Goal: Task Accomplishment & Management: Manage account settings

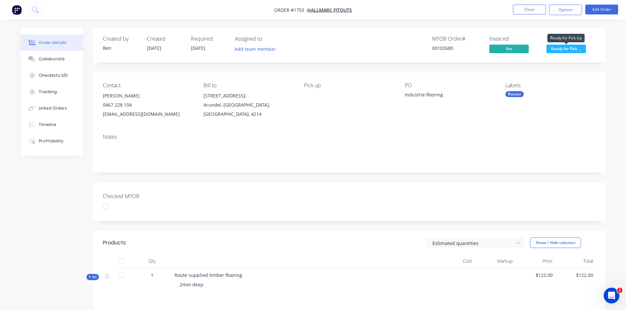
click at [570, 46] on span "Ready for Pick ..." at bounding box center [565, 49] width 39 height 8
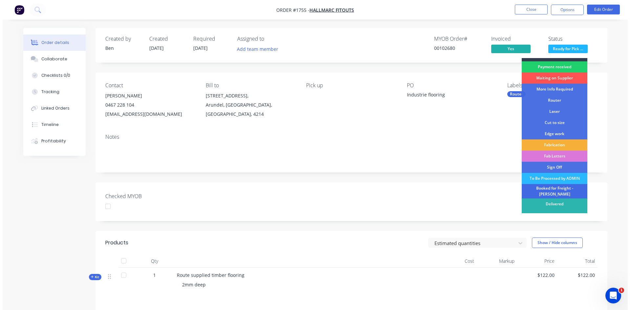
scroll to position [12, 0]
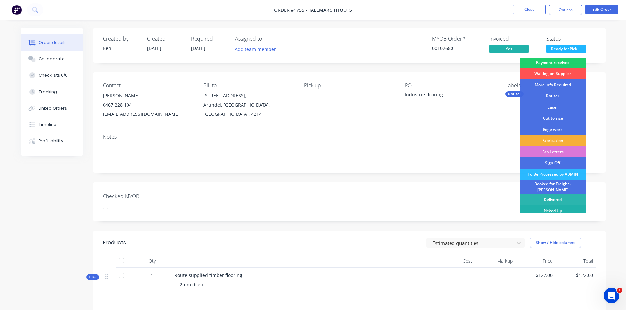
click at [561, 208] on div "Picked Up" at bounding box center [552, 211] width 66 height 11
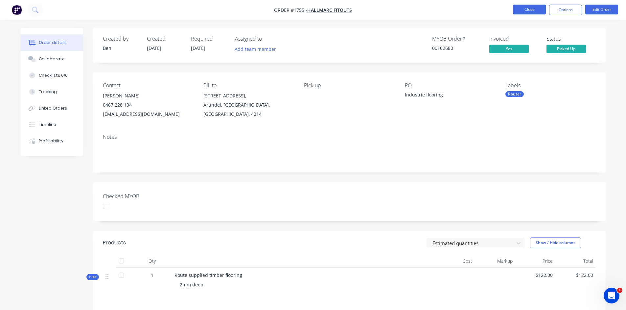
click at [536, 10] on button "Close" at bounding box center [529, 10] width 33 height 10
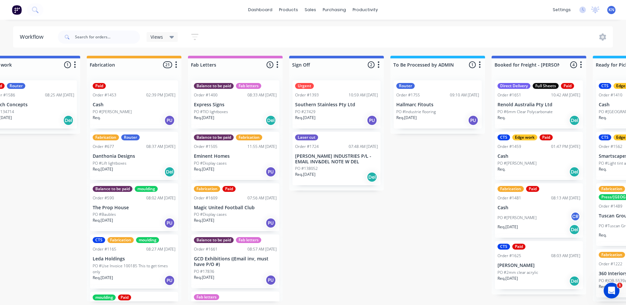
scroll to position [0, 737]
click at [336, 32] on div "Sales Orders" at bounding box center [334, 32] width 27 height 6
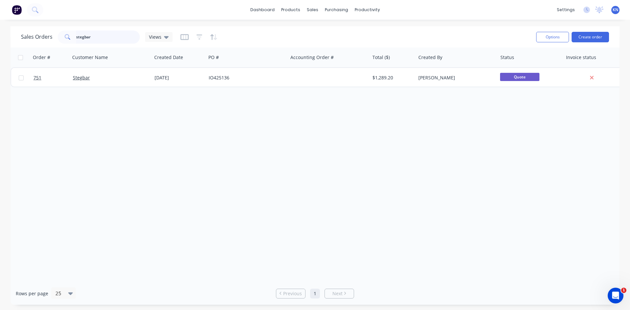
click at [98, 37] on input "stegbar" at bounding box center [108, 37] width 64 height 13
type input "s"
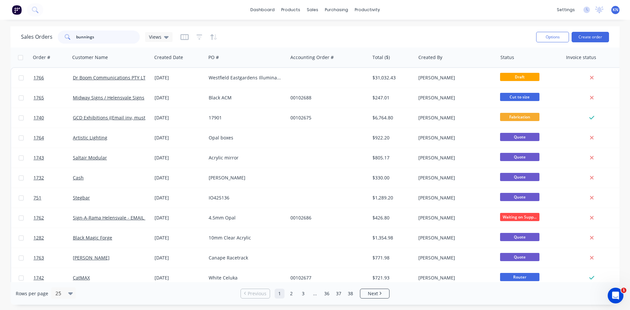
type input "bunnings"
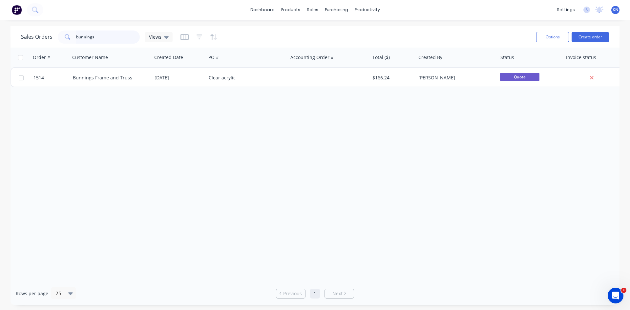
click at [113, 33] on input "bunnings" at bounding box center [108, 37] width 64 height 13
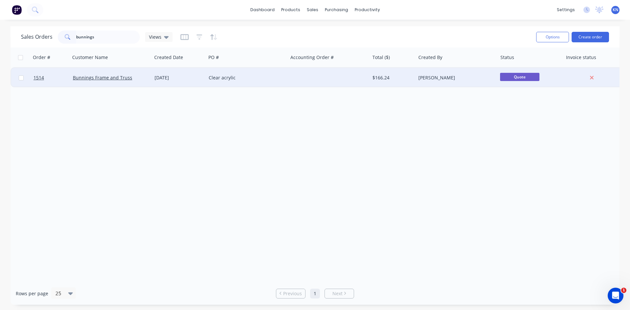
click at [254, 76] on div "Clear acrylic" at bounding box center [245, 78] width 73 height 7
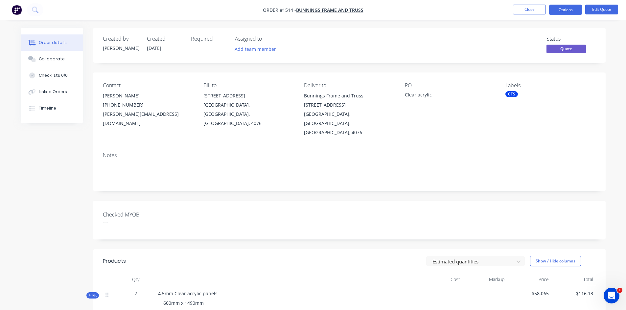
scroll to position [33, 0]
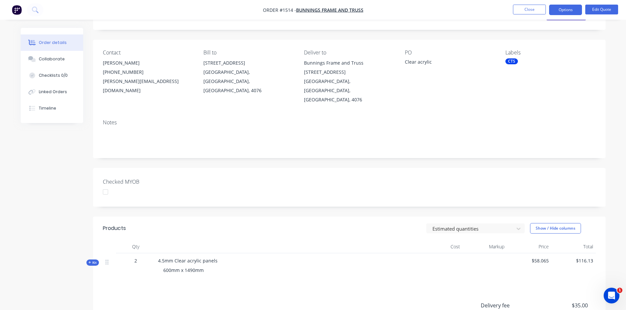
click at [92, 260] on span "Kit" at bounding box center [92, 262] width 9 height 5
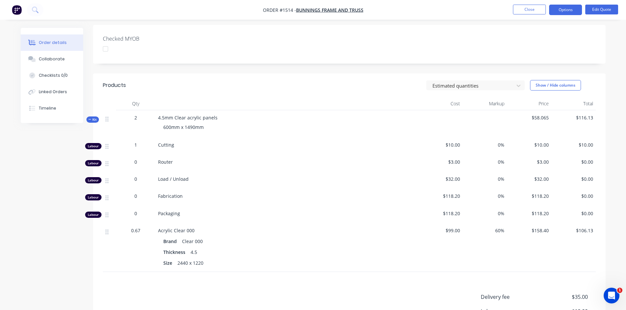
scroll to position [251, 0]
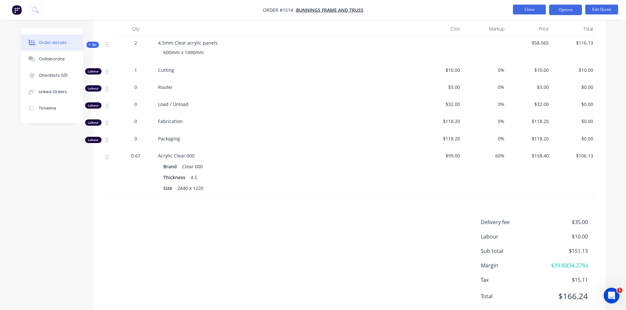
click at [529, 8] on button "Close" at bounding box center [529, 10] width 33 height 10
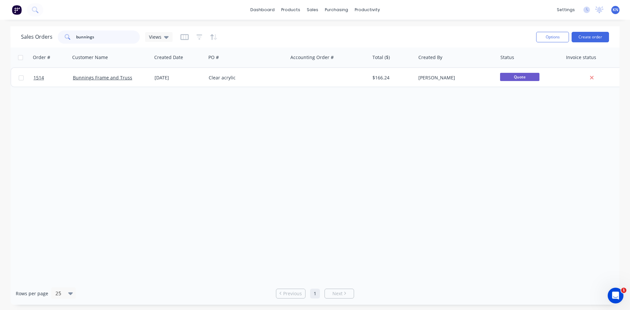
drag, startPoint x: 124, startPoint y: 34, endPoint x: 69, endPoint y: 31, distance: 54.6
click at [69, 31] on div "bunnings" at bounding box center [99, 37] width 82 height 13
type input "1732"
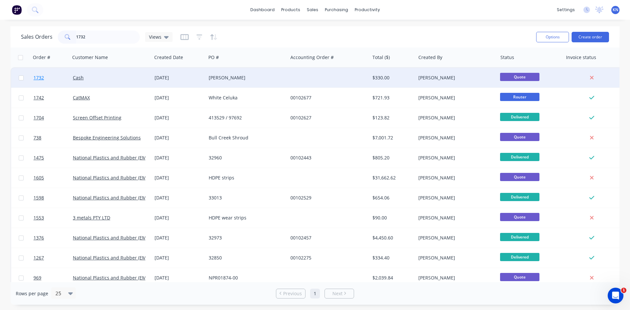
click at [39, 77] on span "1732" at bounding box center [38, 78] width 11 height 7
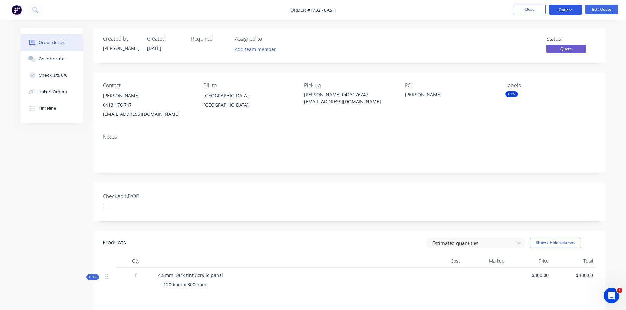
click at [565, 8] on button "Options" at bounding box center [565, 10] width 33 height 11
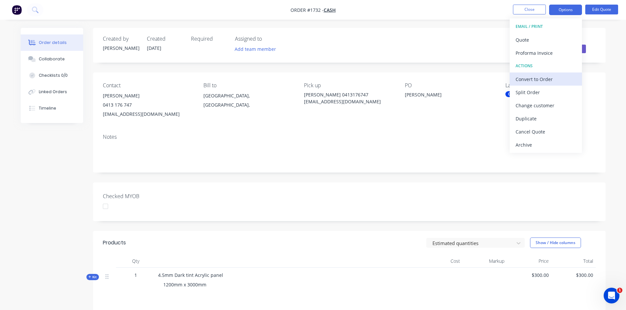
click at [534, 77] on div "Convert to Order" at bounding box center [545, 80] width 60 height 10
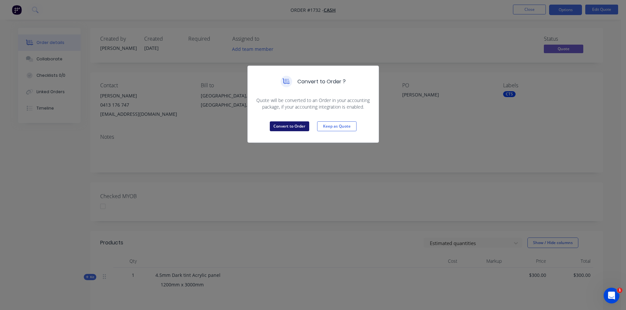
click at [285, 126] on button "Convert to Order" at bounding box center [289, 126] width 39 height 10
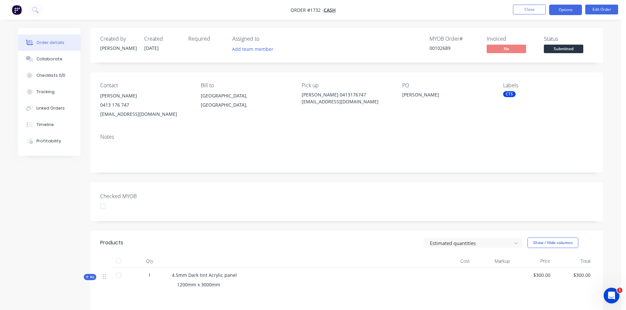
click at [561, 9] on button "Options" at bounding box center [565, 10] width 33 height 11
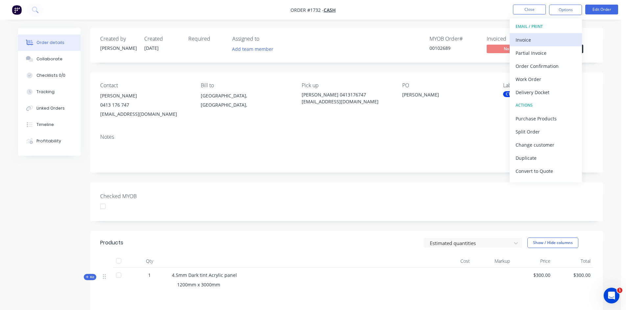
click at [532, 40] on div "Invoice" at bounding box center [545, 40] width 60 height 10
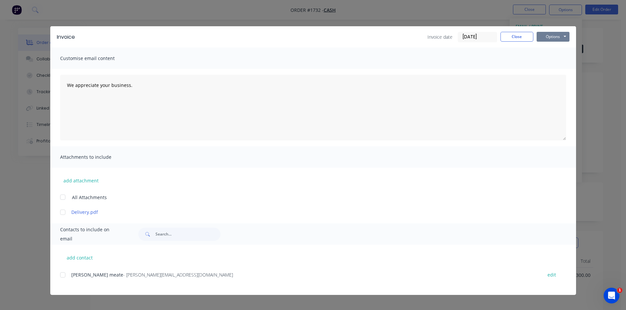
click at [553, 35] on button "Options" at bounding box center [552, 37] width 33 height 10
click at [553, 60] on button "Print" at bounding box center [557, 59] width 42 height 11
click at [520, 37] on button "Close" at bounding box center [516, 37] width 33 height 10
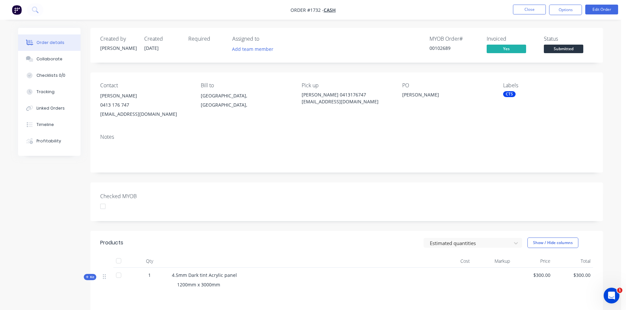
click at [573, 45] on span "Submitted" at bounding box center [562, 49] width 39 height 8
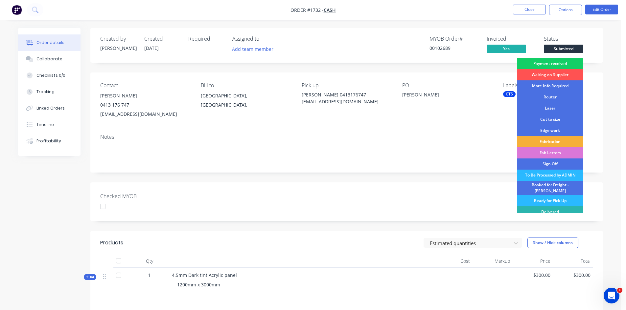
click at [556, 62] on div "Payment received" at bounding box center [550, 63] width 66 height 11
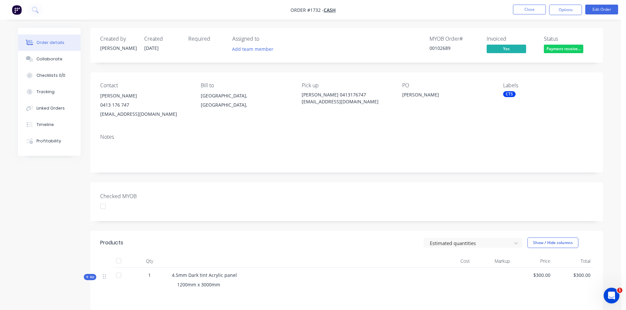
click at [510, 94] on div "CTS" at bounding box center [509, 94] width 12 height 6
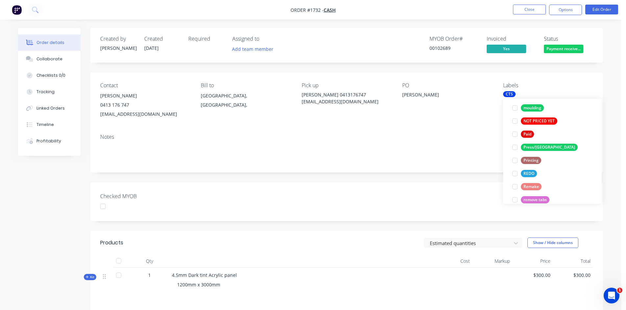
scroll to position [230, 0]
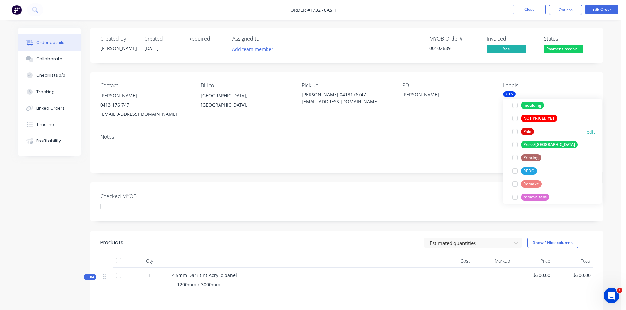
click at [514, 133] on div at bounding box center [514, 131] width 13 height 13
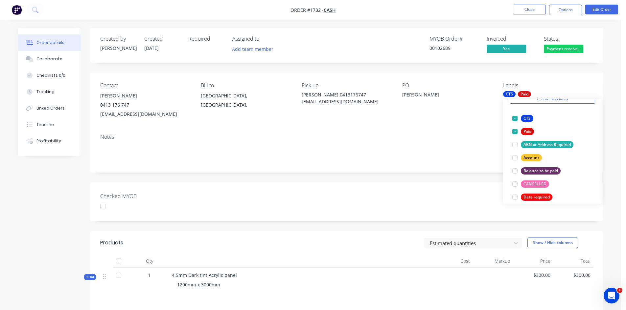
click at [442, 181] on div "Created by Darren Created 02/10/25 Required Assigned to Add team member MYOB Or…" at bounding box center [346, 215] width 512 height 374
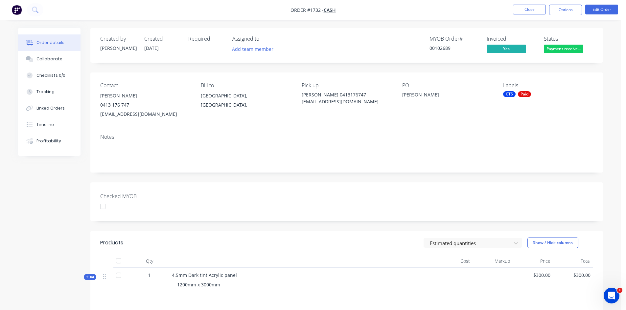
click at [102, 205] on div at bounding box center [102, 206] width 13 height 13
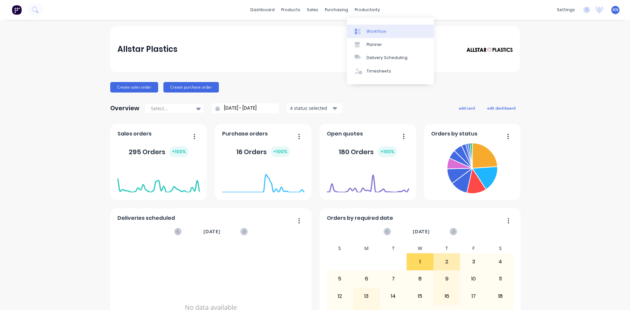
click at [387, 30] on link "Workflow" at bounding box center [390, 31] width 87 height 13
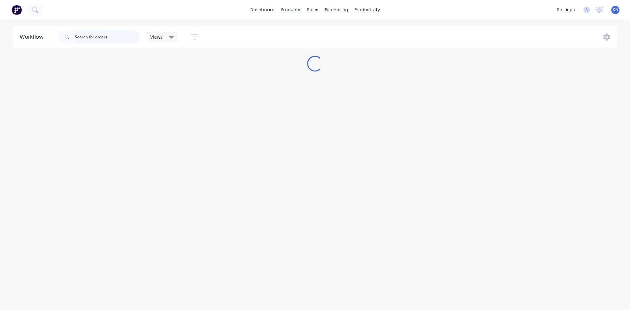
click at [118, 35] on input "text" at bounding box center [107, 37] width 65 height 13
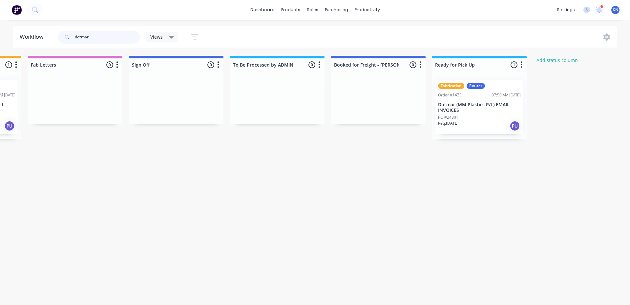
scroll to position [0, 941]
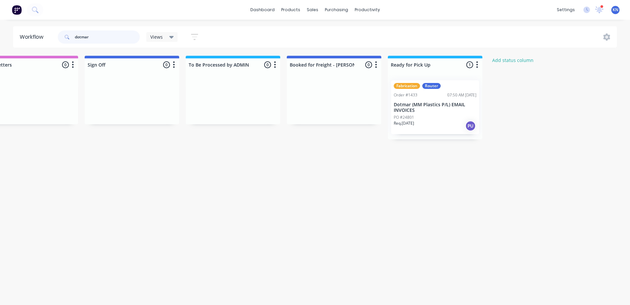
type input "dotmar"
click at [411, 115] on p "PO #24801" at bounding box center [404, 118] width 20 height 6
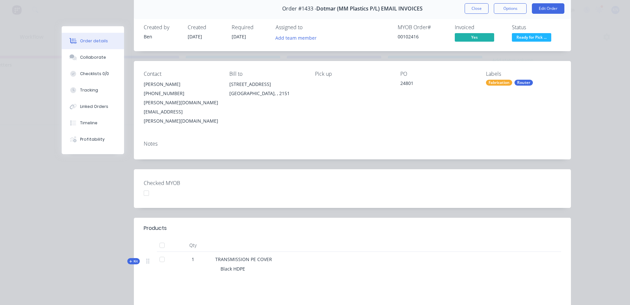
scroll to position [0, 0]
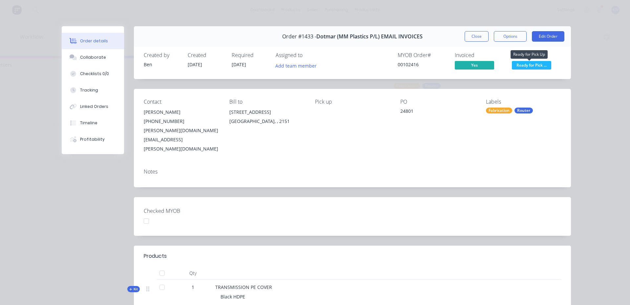
click at [532, 65] on span "Ready for Pick ..." at bounding box center [531, 65] width 39 height 8
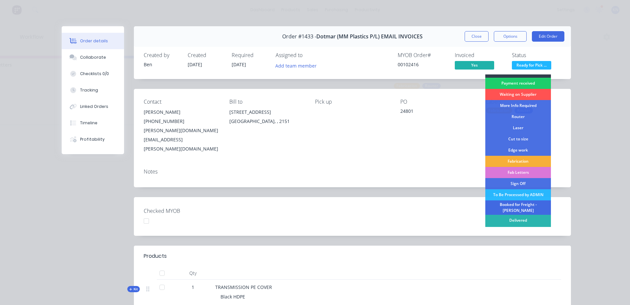
scroll to position [12, 0]
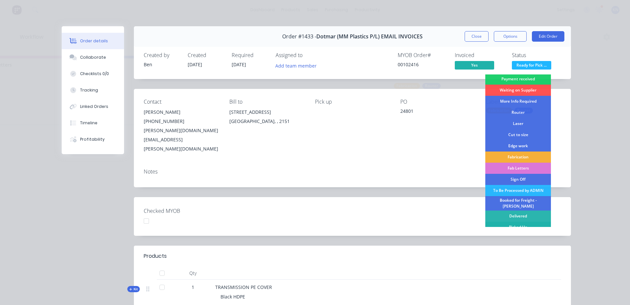
click at [515, 225] on div "Picked Up" at bounding box center [519, 227] width 66 height 11
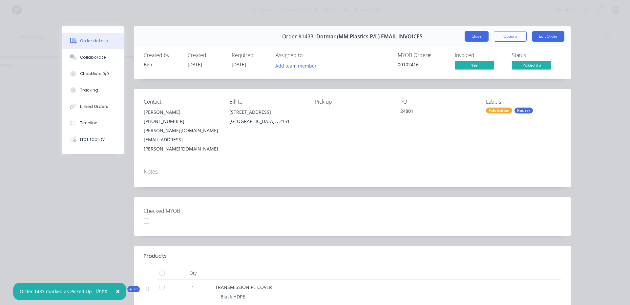
click at [467, 35] on button "Close" at bounding box center [477, 36] width 24 height 11
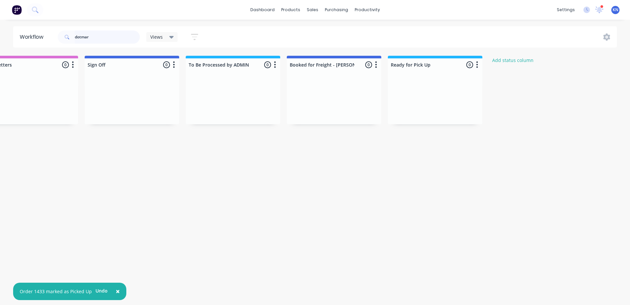
drag, startPoint x: 102, startPoint y: 37, endPoint x: 70, endPoint y: 35, distance: 31.9
click at [70, 35] on div "dotmar" at bounding box center [99, 37] width 82 height 13
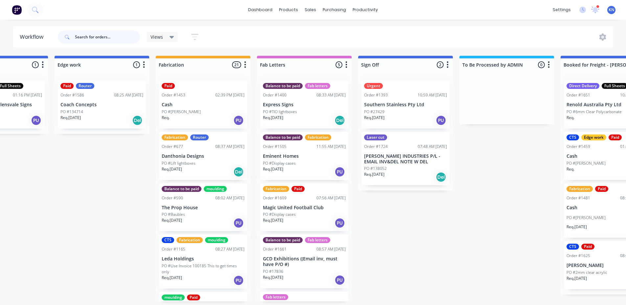
scroll to position [0, 778]
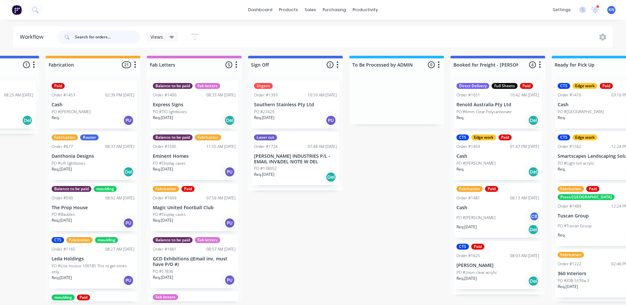
click at [82, 34] on input "text" at bounding box center [107, 37] width 65 height 13
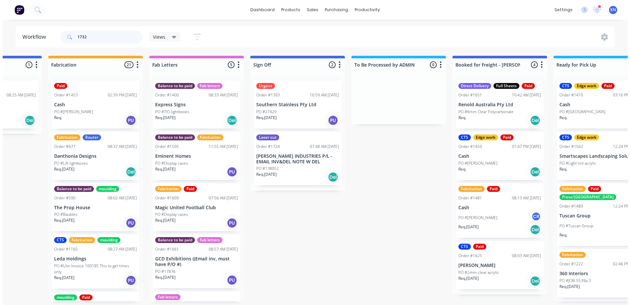
scroll to position [0, 0]
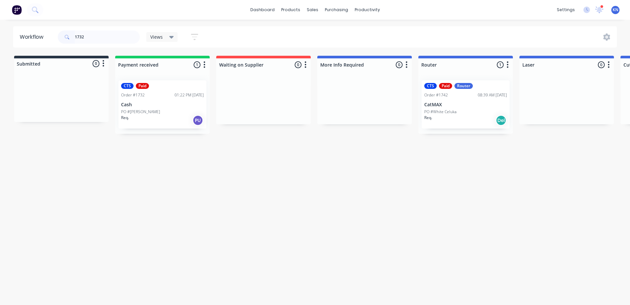
click at [133, 112] on p "PO #[PERSON_NAME]" at bounding box center [140, 112] width 39 height 6
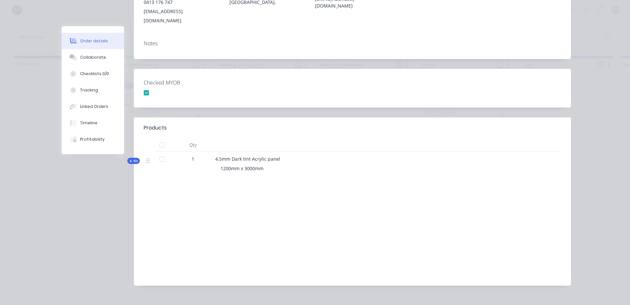
scroll to position [121, 0]
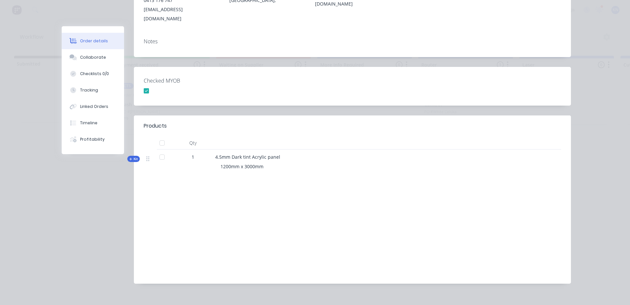
click at [132, 157] on span "Kit" at bounding box center [133, 159] width 9 height 5
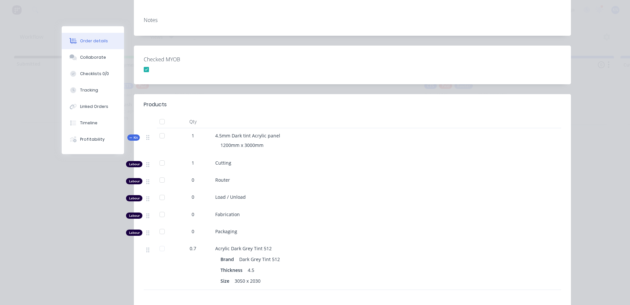
scroll to position [154, 0]
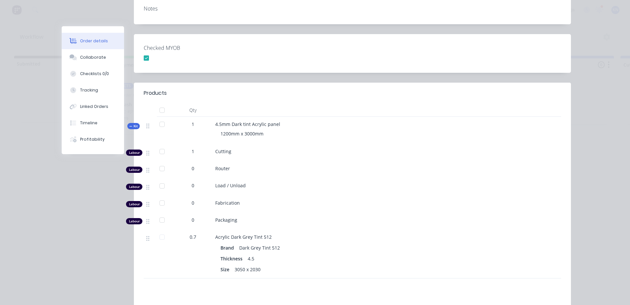
click at [131, 124] on span "Kit" at bounding box center [133, 126] width 9 height 5
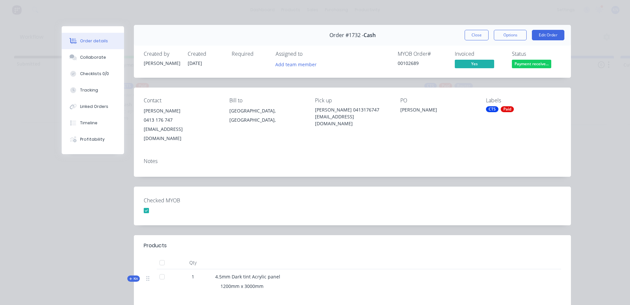
scroll to position [0, 0]
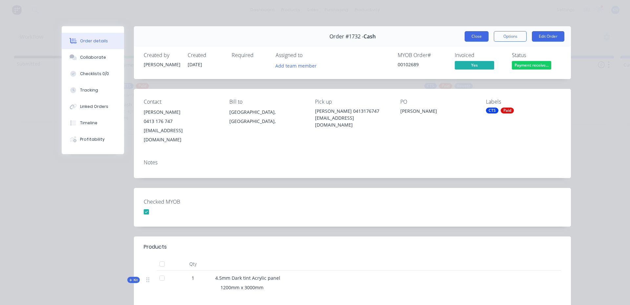
click at [476, 36] on button "Close" at bounding box center [477, 36] width 24 height 11
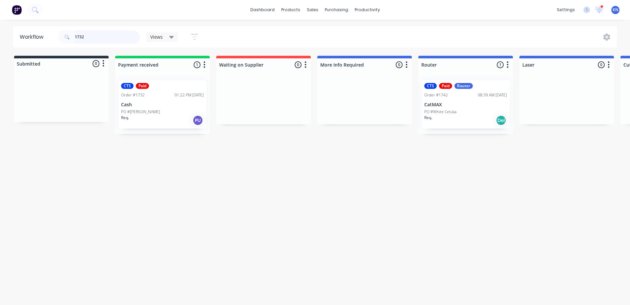
click at [108, 37] on input "1732" at bounding box center [107, 37] width 65 height 13
type input "1"
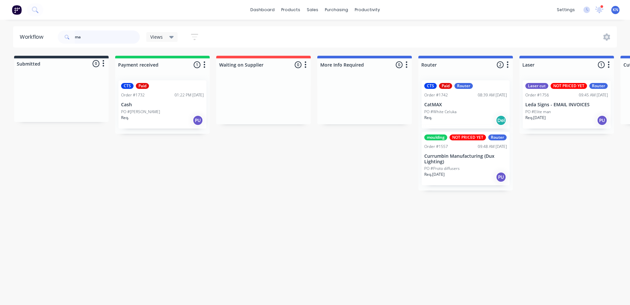
type input "m"
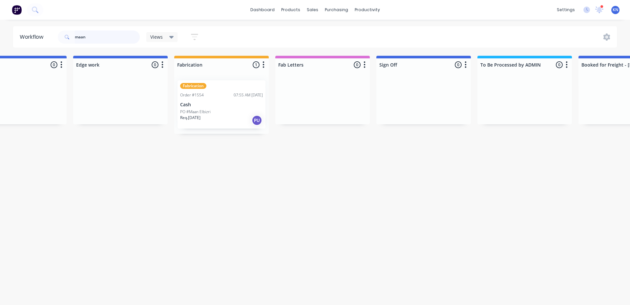
scroll to position [0, 627]
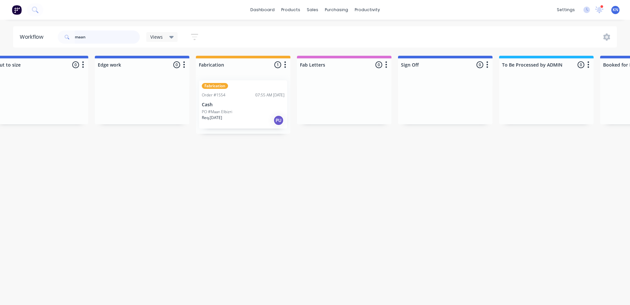
type input "maan"
click at [227, 107] on p "Cash" at bounding box center [243, 105] width 83 height 6
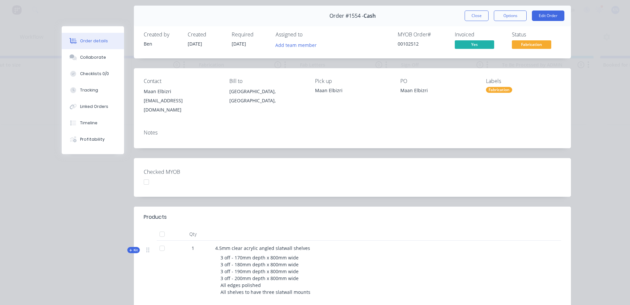
scroll to position [0, 0]
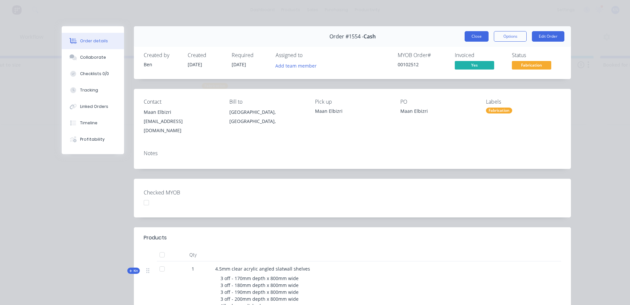
click at [476, 35] on button "Close" at bounding box center [477, 36] width 24 height 11
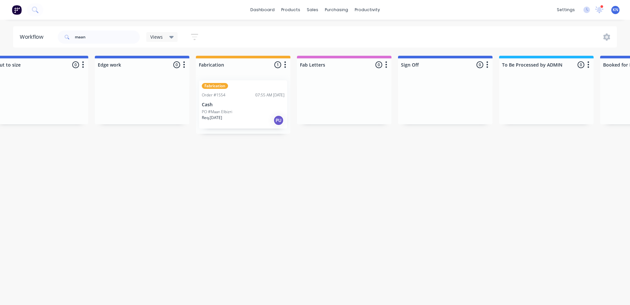
click at [224, 105] on p "Cash" at bounding box center [243, 105] width 83 height 6
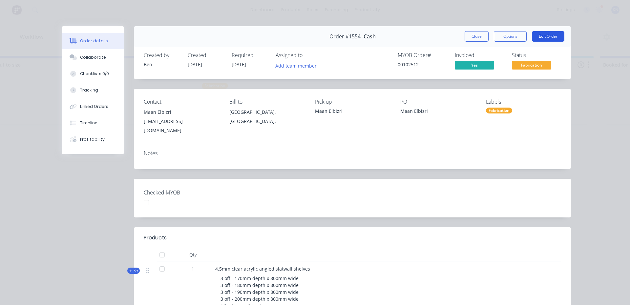
click at [548, 34] on button "Edit Order" at bounding box center [548, 36] width 33 height 11
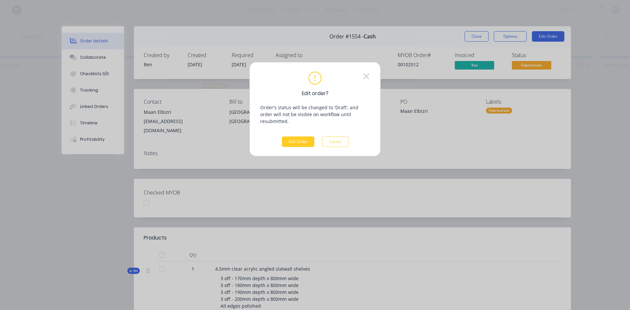
click at [292, 137] on button "Edit Order" at bounding box center [298, 142] width 33 height 11
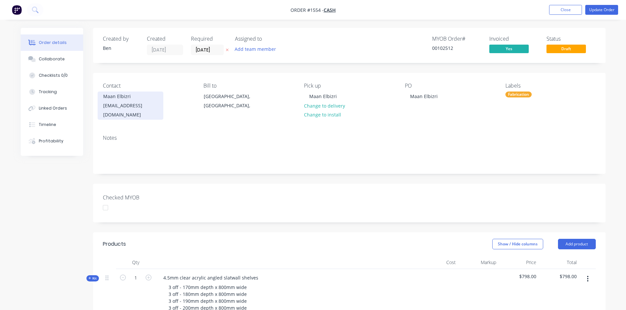
click at [126, 103] on div "maan@maaninavan.com.au" at bounding box center [130, 110] width 55 height 18
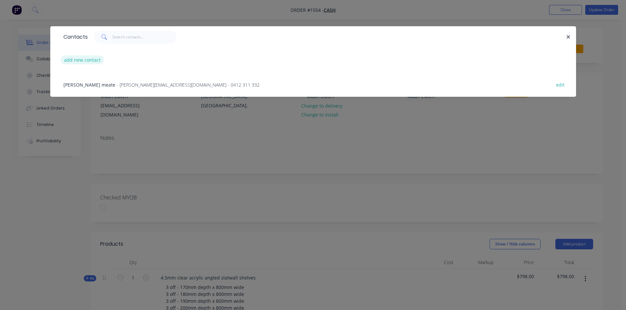
click at [87, 57] on button "add new contact" at bounding box center [82, 59] width 43 height 9
select select "AU"
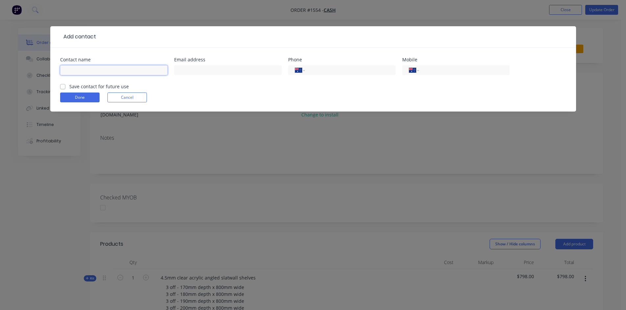
click at [88, 73] on input "text" at bounding box center [113, 70] width 107 height 10
type input "Maan Elbizn"
type input "maan@maaninavan.com.au"
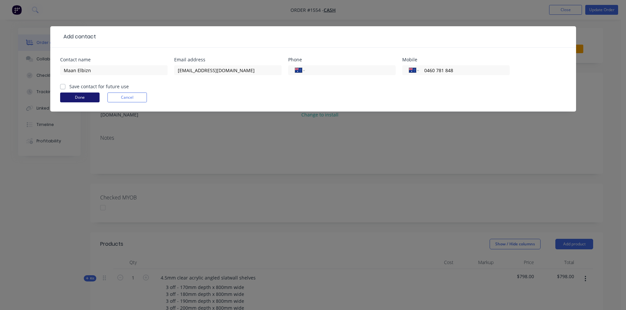
type input "0460 781 848"
click at [81, 99] on button "Done" at bounding box center [79, 98] width 39 height 10
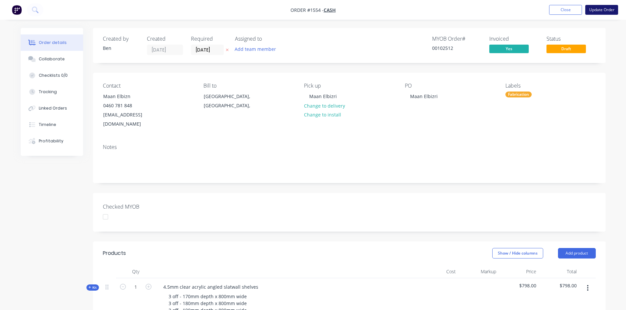
click at [609, 9] on button "Update Order" at bounding box center [601, 10] width 33 height 10
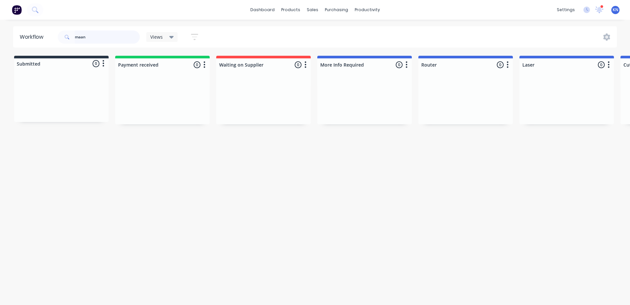
click at [115, 39] on input "maan" at bounding box center [107, 37] width 65 height 13
type input "m"
type input "360"
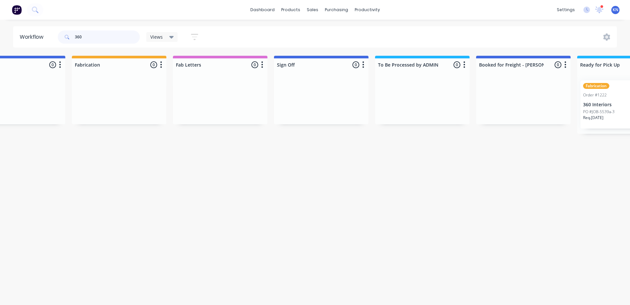
scroll to position [0, 941]
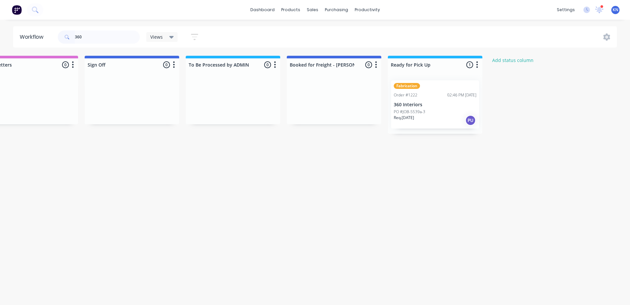
click at [417, 98] on div "Order #1222" at bounding box center [406, 95] width 24 height 6
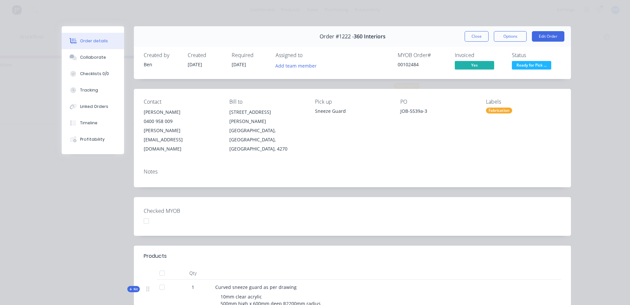
scroll to position [128, 0]
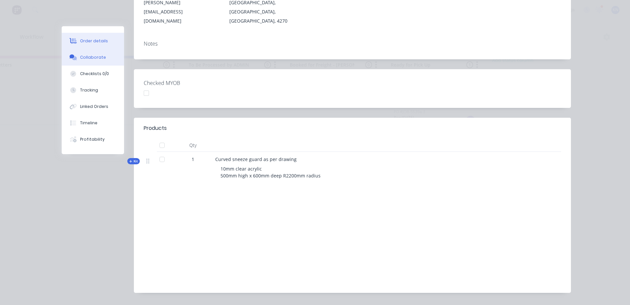
click at [93, 57] on div "Collaborate" at bounding box center [93, 58] width 26 height 6
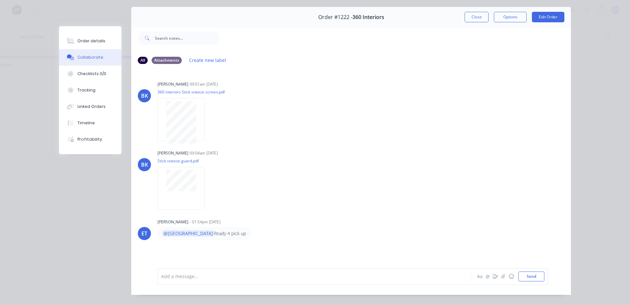
scroll to position [35, 0]
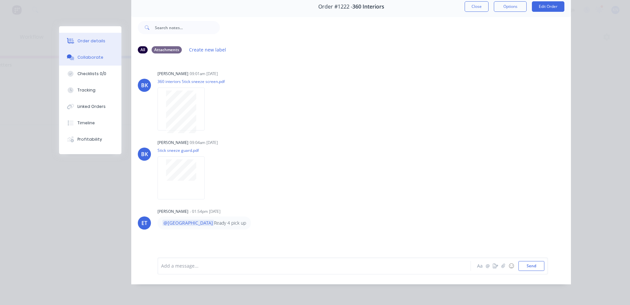
click at [80, 40] on div "Order details" at bounding box center [91, 41] width 28 height 6
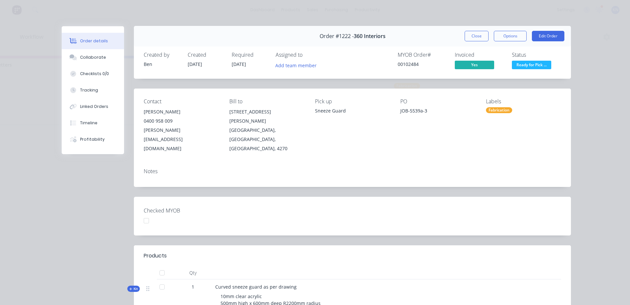
scroll to position [0, 0]
click at [530, 66] on span "Ready for Pick ..." at bounding box center [531, 65] width 39 height 8
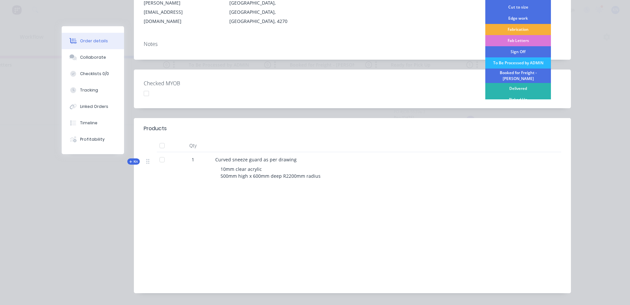
scroll to position [128, 0]
click at [485, 207] on div "Labour $945.60 Sub total $2,490.80 Margin $298.20 ( 11.97 %) Tax $249.08 Total …" at bounding box center [504, 245] width 115 height 76
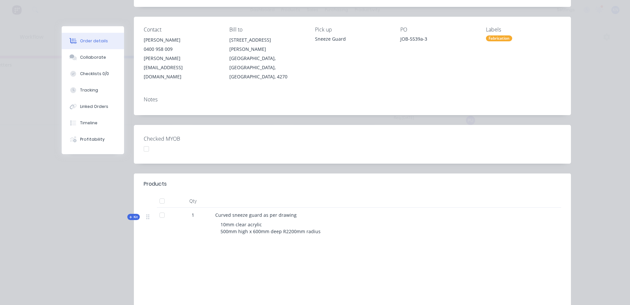
scroll to position [0, 0]
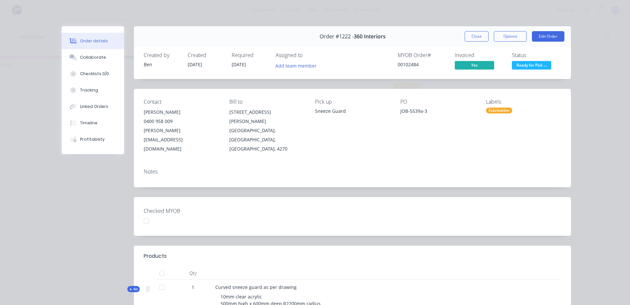
drag, startPoint x: 144, startPoint y: 202, endPoint x: 147, endPoint y: 201, distance: 3.7
click at [144, 215] on div at bounding box center [146, 221] width 13 height 13
click at [507, 110] on div "Fabrication" at bounding box center [499, 111] width 26 height 6
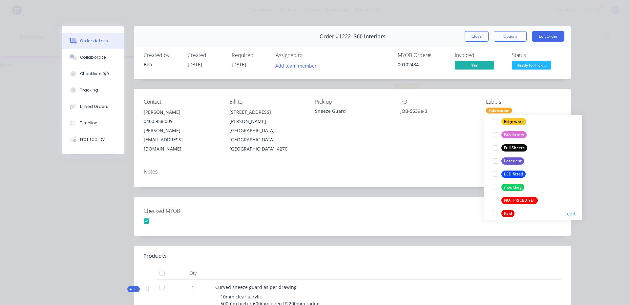
scroll to position [197, 0]
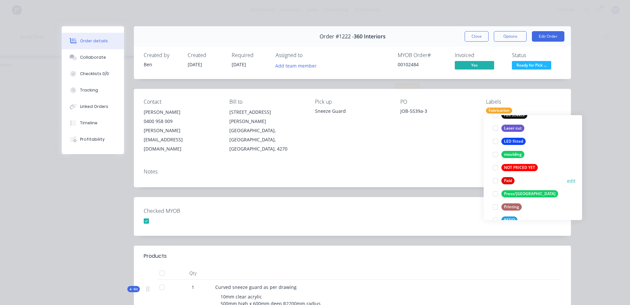
click at [496, 181] on div at bounding box center [495, 180] width 13 height 13
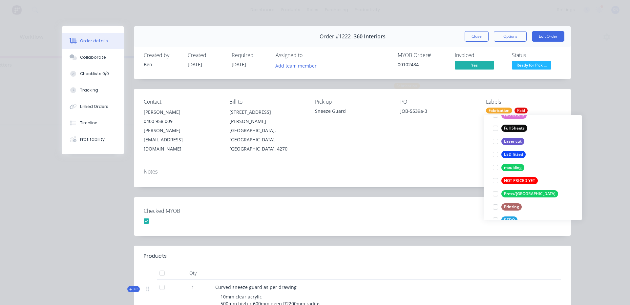
scroll to position [0, 0]
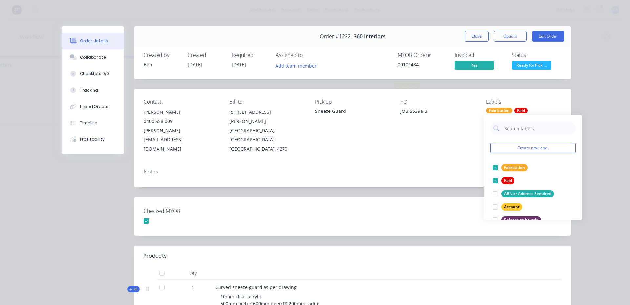
click at [394, 197] on div "Checked MYOB" at bounding box center [352, 216] width 437 height 39
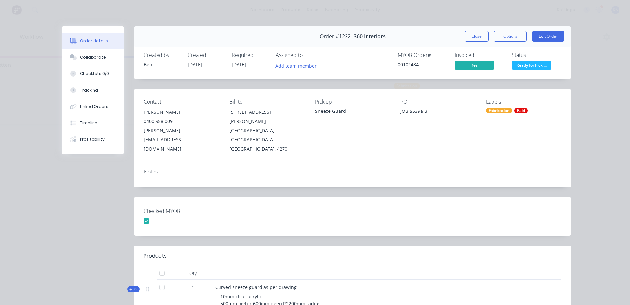
click at [391, 172] on div "Order #1222 - 360 Interiors Close Options Edit Order Created by Ben Created 15/…" at bounding box center [317, 228] width 510 height 405
click at [534, 66] on span "Ready for Pick ..." at bounding box center [531, 65] width 39 height 8
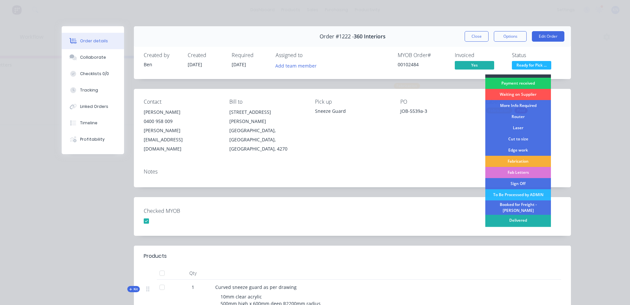
scroll to position [12, 0]
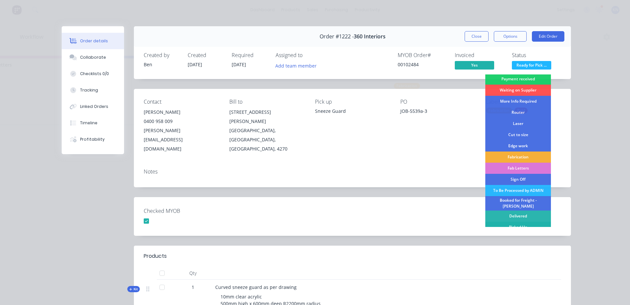
click at [522, 224] on div "Picked Up" at bounding box center [519, 227] width 66 height 11
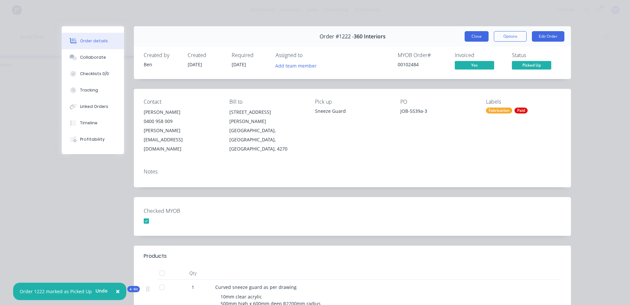
click at [473, 35] on button "Close" at bounding box center [477, 36] width 24 height 11
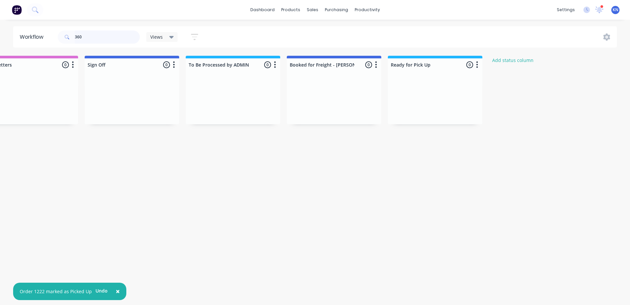
drag, startPoint x: 99, startPoint y: 34, endPoint x: 49, endPoint y: 37, distance: 49.6
click at [49, 37] on header "Workflow 360 Views Save new view None (Default) edit Ready for Pick Up edit Sho…" at bounding box center [315, 36] width 605 height 21
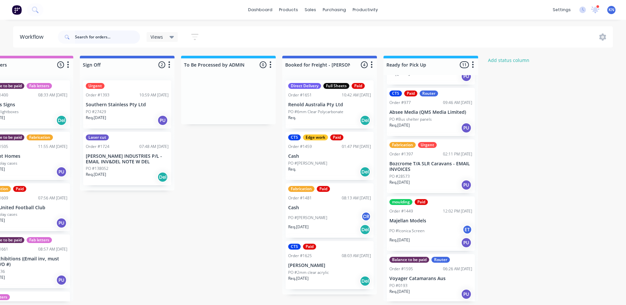
scroll to position [202, 0]
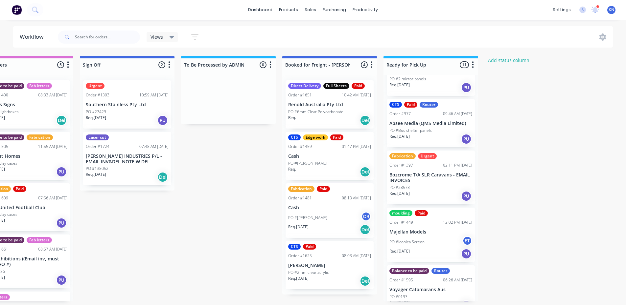
click at [416, 277] on div "Order #1595 06:26 AM 19/09/25" at bounding box center [430, 280] width 83 height 6
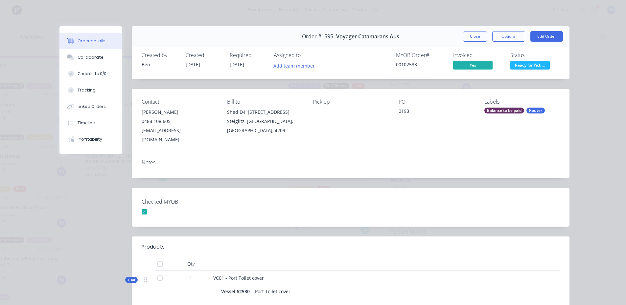
click at [516, 108] on div "Balance to be paid" at bounding box center [504, 111] width 40 height 6
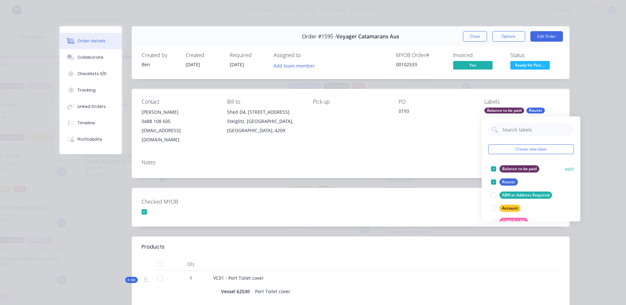
click at [492, 167] on div at bounding box center [493, 169] width 13 height 13
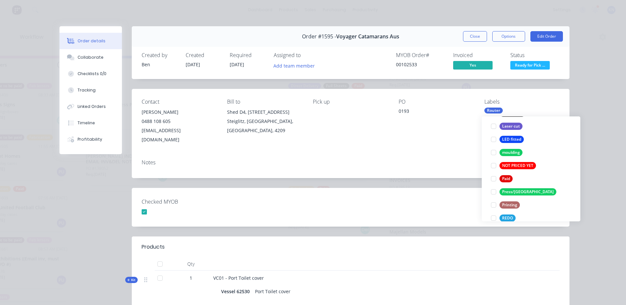
scroll to position [230, 0]
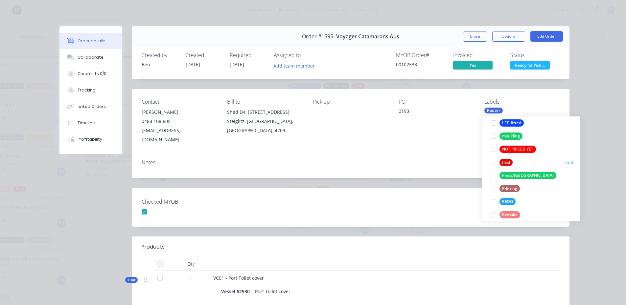
click at [493, 161] on div at bounding box center [493, 162] width 13 height 13
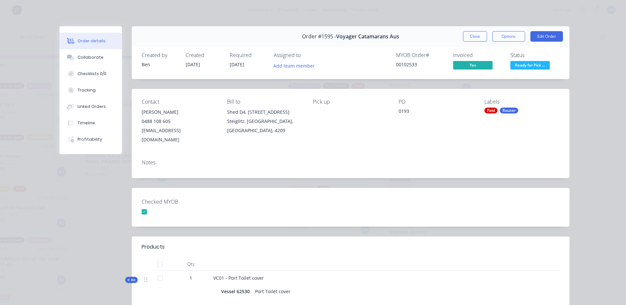
click at [476, 36] on button "Close" at bounding box center [475, 36] width 24 height 11
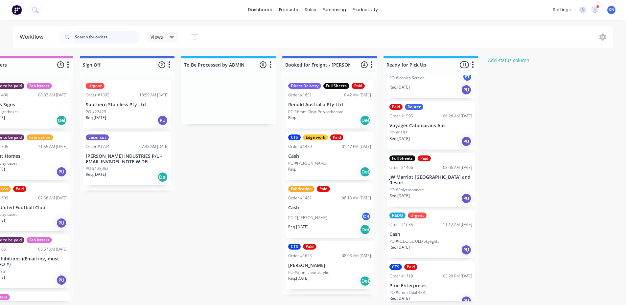
scroll to position [0, 946]
click at [119, 102] on p "Southern Stainless Pty Ltd" at bounding box center [127, 105] width 83 height 6
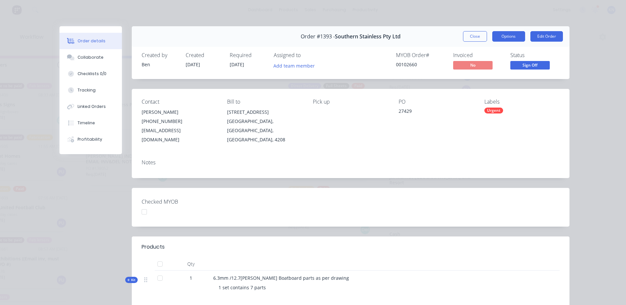
click at [502, 34] on button "Options" at bounding box center [508, 36] width 33 height 11
click at [408, 160] on div "Notes" at bounding box center [350, 166] width 437 height 24
click at [478, 34] on button "Close" at bounding box center [475, 36] width 24 height 11
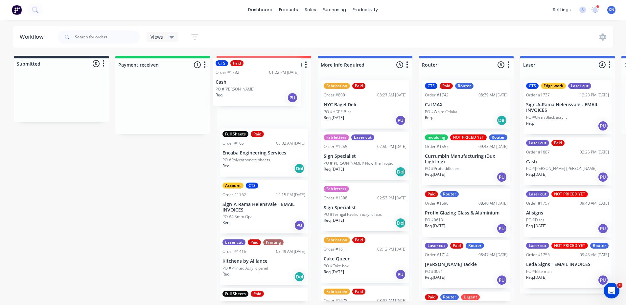
drag, startPoint x: 144, startPoint y: 106, endPoint x: 241, endPoint y: 83, distance: 100.3
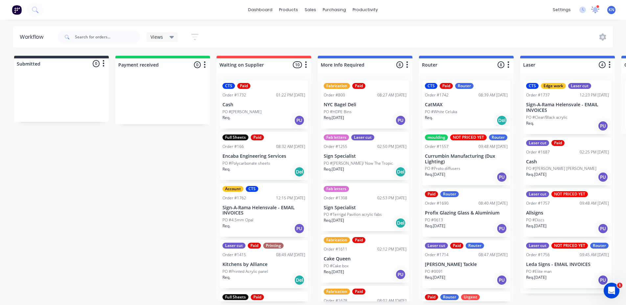
click at [594, 11] on icon at bounding box center [595, 9] width 6 height 6
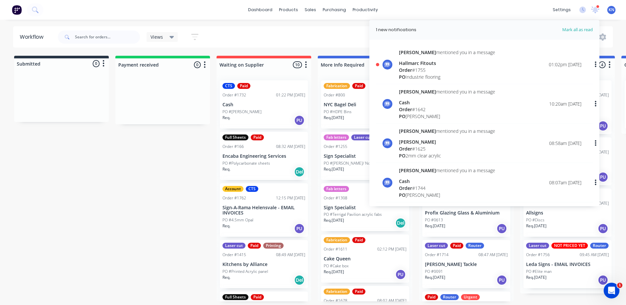
click at [426, 60] on div "Hallmarc Fitouts" at bounding box center [447, 63] width 96 height 7
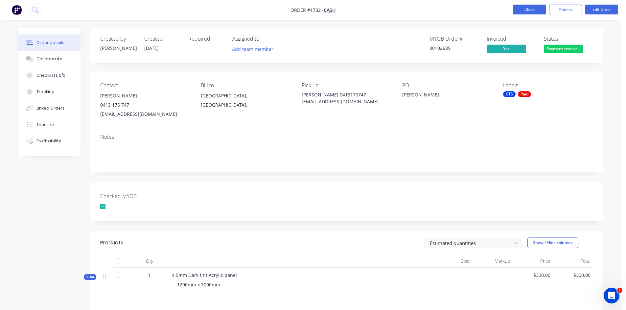
click at [525, 8] on button "Close" at bounding box center [529, 10] width 33 height 10
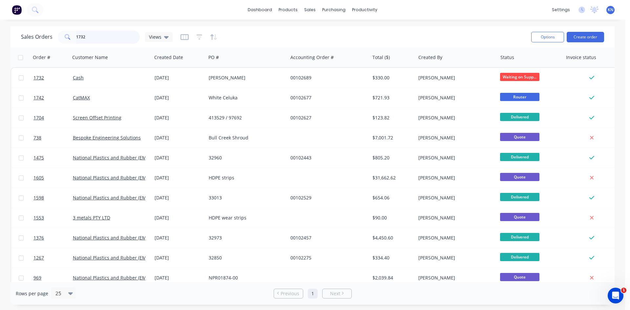
click at [120, 36] on input "1732" at bounding box center [108, 37] width 64 height 13
type input "1"
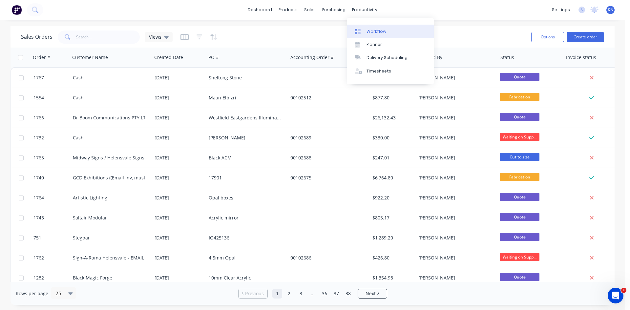
click at [375, 30] on div "Workflow" at bounding box center [377, 32] width 20 height 6
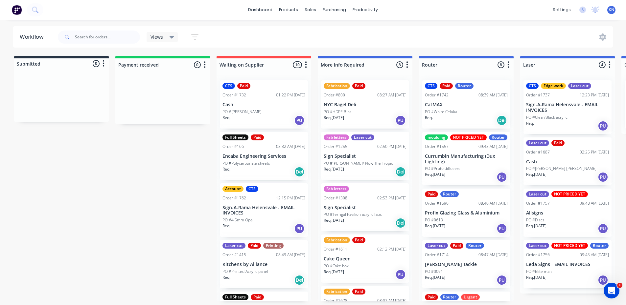
click at [590, 21] on div "dashboard products sales purchasing productivity dashboard products Product Cat…" at bounding box center [313, 133] width 626 height 266
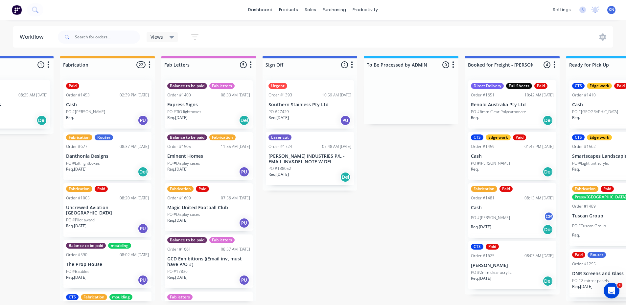
scroll to position [0, 832]
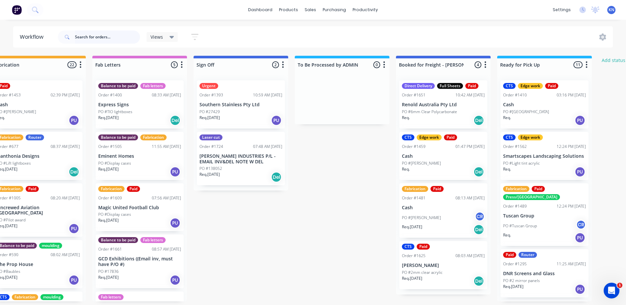
click at [85, 37] on input "text" at bounding box center [107, 37] width 65 height 13
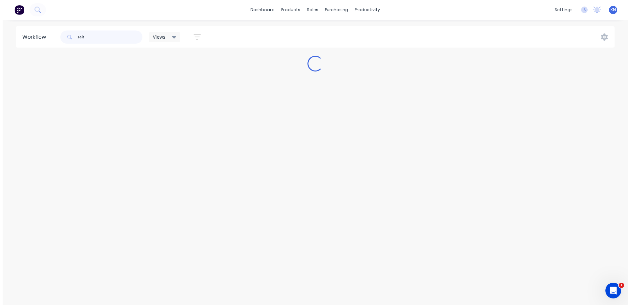
scroll to position [0, 0]
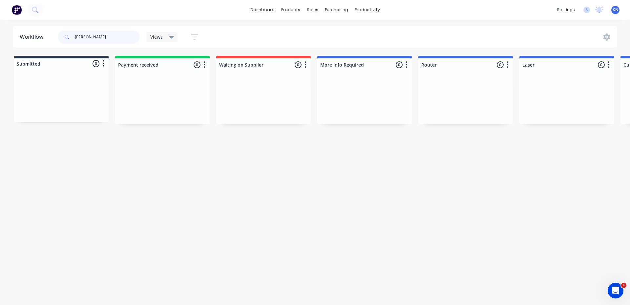
type input "salt"
drag, startPoint x: 114, startPoint y: 39, endPoint x: 55, endPoint y: 34, distance: 60.0
click at [55, 34] on header "Workflow salt Views Save new view None (Default) edit Ready for Pick Up edit Sh…" at bounding box center [315, 36] width 605 height 21
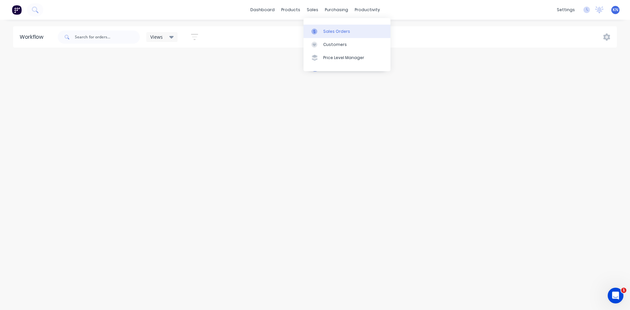
click at [329, 31] on div "Sales Orders" at bounding box center [336, 32] width 27 height 6
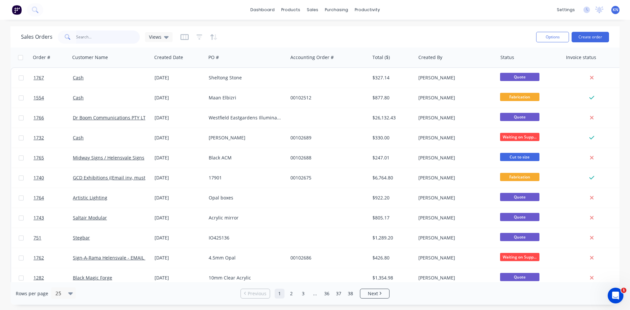
click at [97, 37] on input "text" at bounding box center [108, 37] width 64 height 13
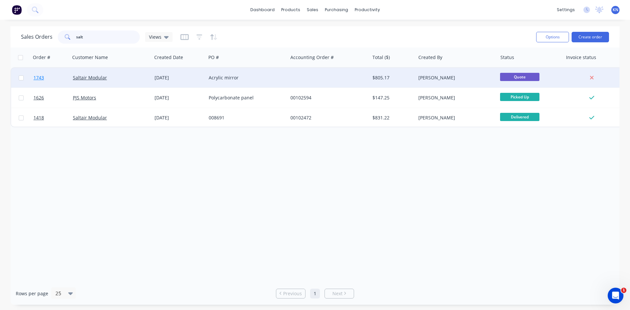
type input "salt"
click at [40, 77] on span "1743" at bounding box center [38, 78] width 11 height 7
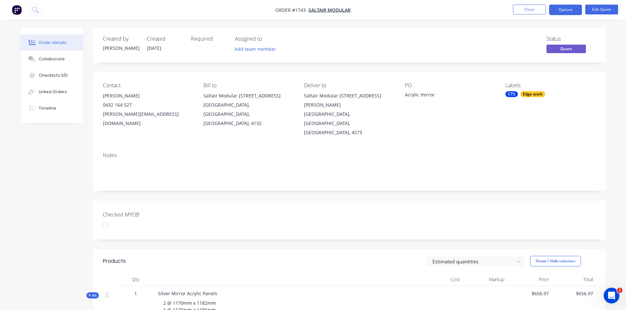
click at [420, 94] on div "Acrylic mirror" at bounding box center [446, 95] width 82 height 9
click at [602, 6] on button "Edit Quote" at bounding box center [601, 10] width 33 height 10
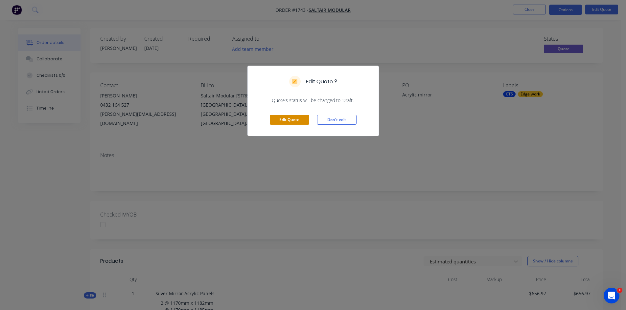
click at [280, 120] on button "Edit Quote" at bounding box center [289, 120] width 39 height 10
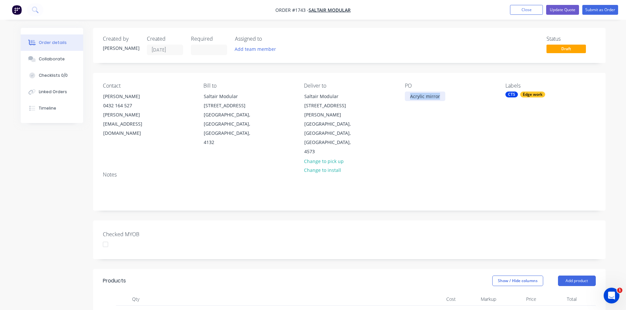
drag, startPoint x: 440, startPoint y: 96, endPoint x: 406, endPoint y: 99, distance: 33.9
click at [406, 99] on div "Acrylic mirror" at bounding box center [425, 97] width 40 height 10
click at [286, 198] on div "Created by Darren Created 01/10/25 Required Assigned to Add team member Status …" at bounding box center [349, 279] width 512 height 503
click at [565, 9] on button "Update Quote" at bounding box center [562, 10] width 33 height 10
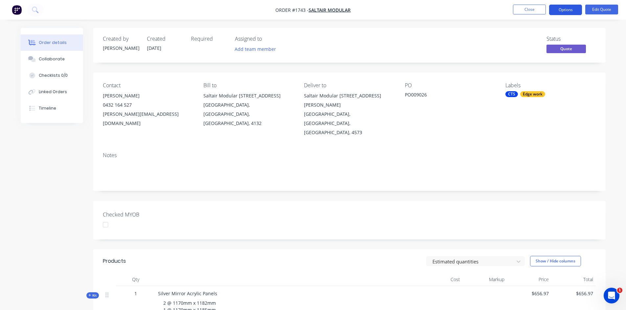
click at [563, 8] on button "Options" at bounding box center [565, 10] width 33 height 11
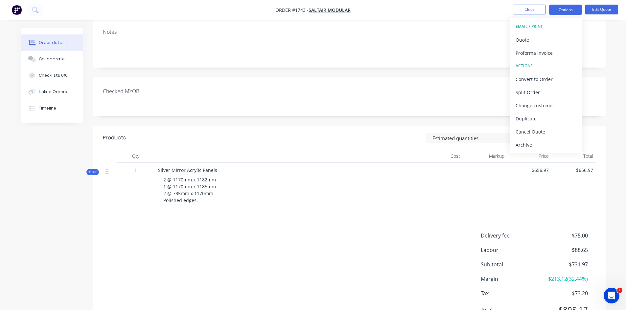
scroll to position [137, 0]
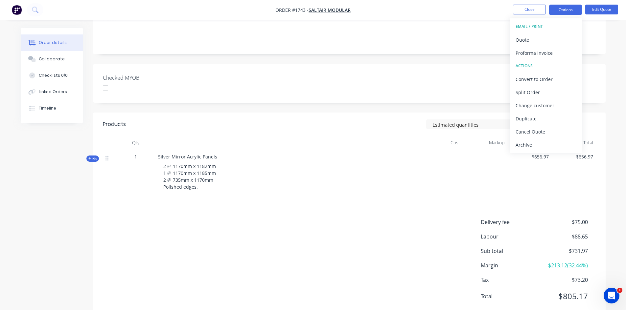
click at [270, 245] on div "Delivery fee $75.00 Labour $88.65 Sub total $731.97 Margin $213.12 ( 32.44 %) T…" at bounding box center [349, 263] width 493 height 91
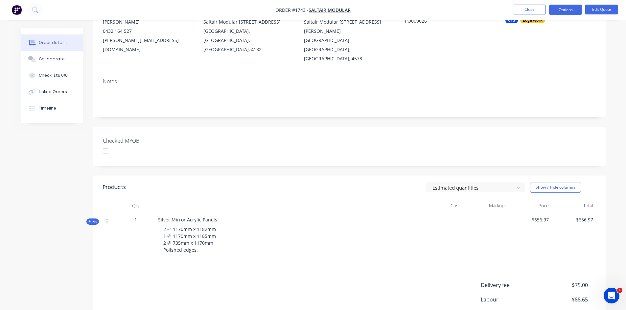
scroll to position [0, 0]
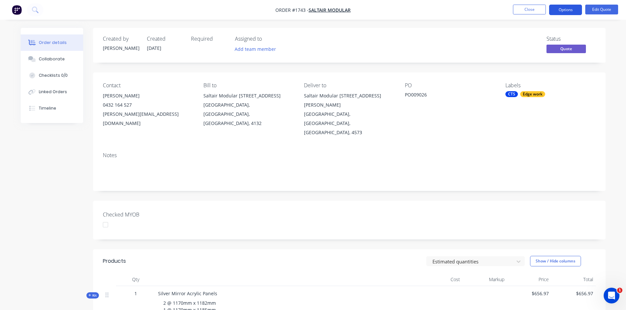
click at [564, 9] on button "Options" at bounding box center [565, 10] width 33 height 11
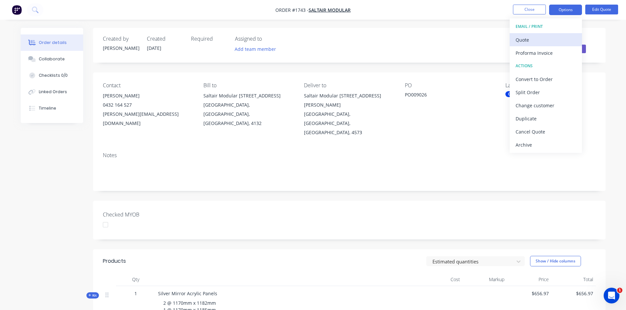
click at [529, 38] on div "Quote" at bounding box center [545, 40] width 60 height 10
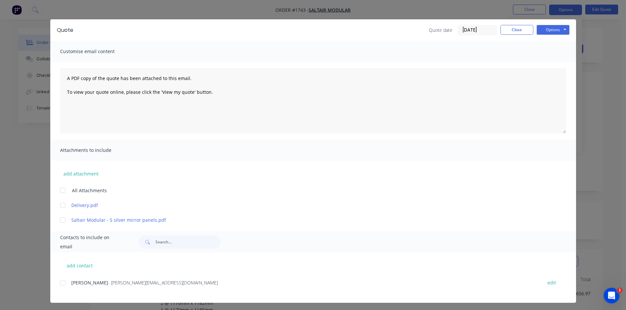
scroll to position [9, 0]
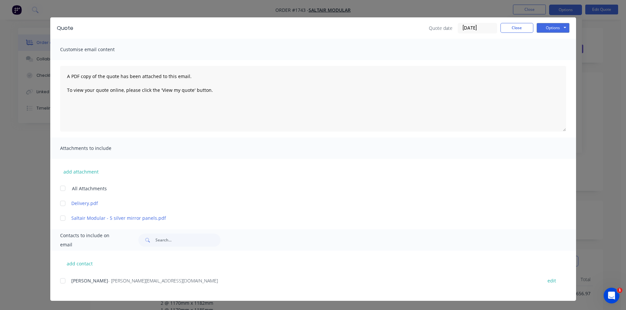
click at [59, 282] on div at bounding box center [62, 281] width 13 height 13
drag, startPoint x: 551, startPoint y: 27, endPoint x: 551, endPoint y: 31, distance: 3.9
click at [551, 27] on button "Options" at bounding box center [552, 28] width 33 height 10
click at [554, 62] on button "Email" at bounding box center [557, 61] width 42 height 11
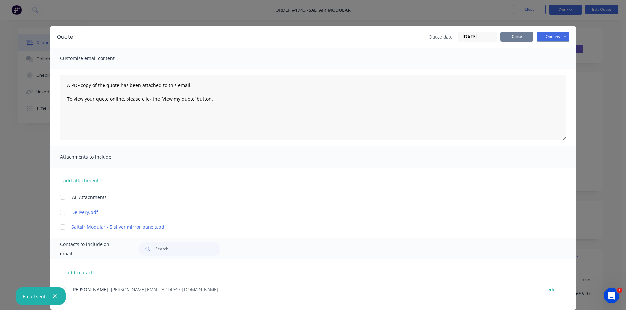
click at [515, 37] on button "Close" at bounding box center [516, 37] width 33 height 10
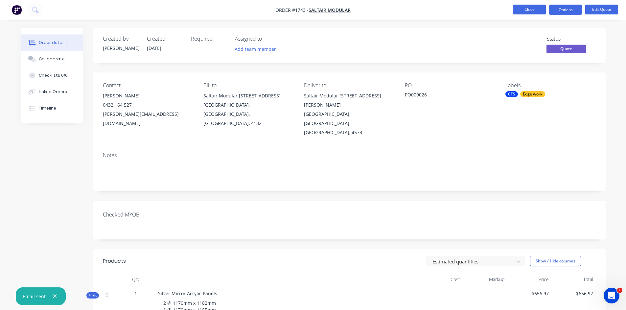
click at [527, 8] on button "Close" at bounding box center [529, 10] width 33 height 10
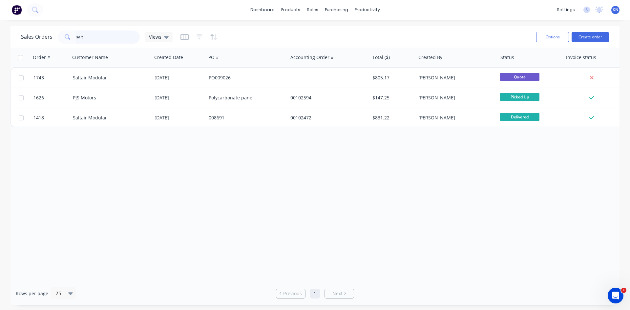
click at [111, 40] on input "salt" at bounding box center [108, 37] width 64 height 13
type input "s"
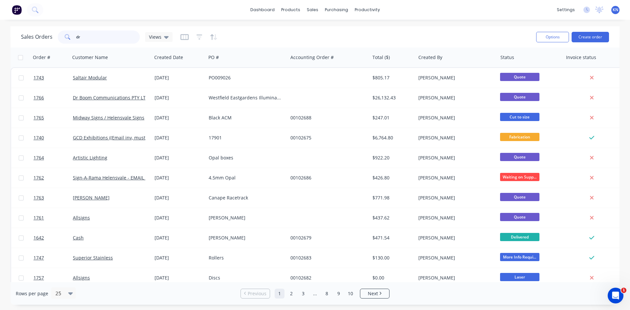
type input "d"
type input "boom"
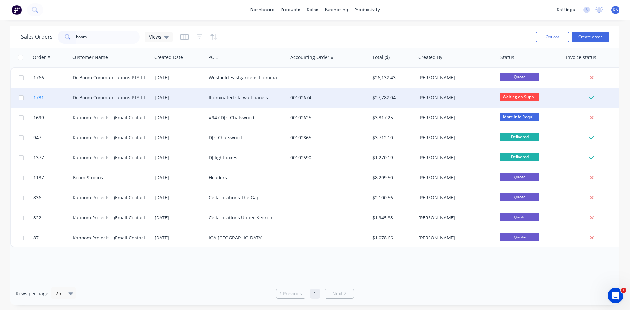
click at [41, 97] on span "1731" at bounding box center [38, 98] width 11 height 7
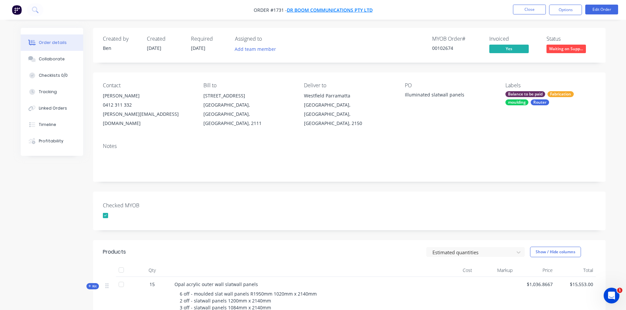
click at [337, 8] on span "Dr Boom Communications PTY LTD" at bounding box center [330, 10] width 86 height 6
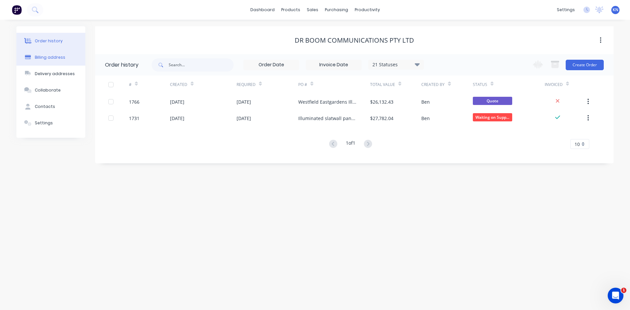
click at [46, 58] on div "Billing address" at bounding box center [50, 58] width 31 height 6
select select "AU"
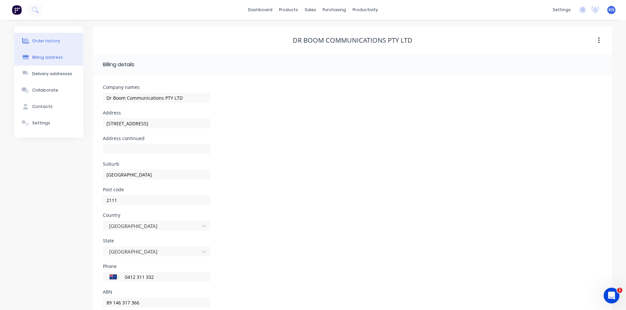
click at [39, 42] on div "Order history" at bounding box center [46, 41] width 28 height 6
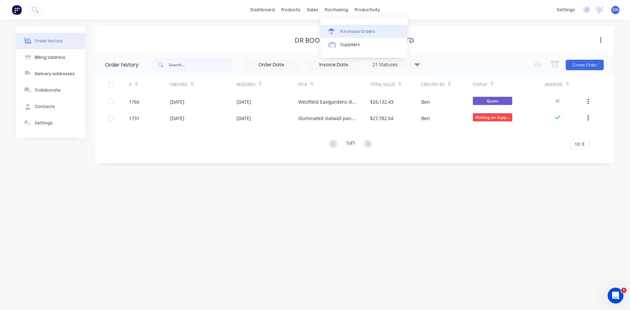
click at [352, 30] on div "Purchase Orders" at bounding box center [358, 32] width 35 height 6
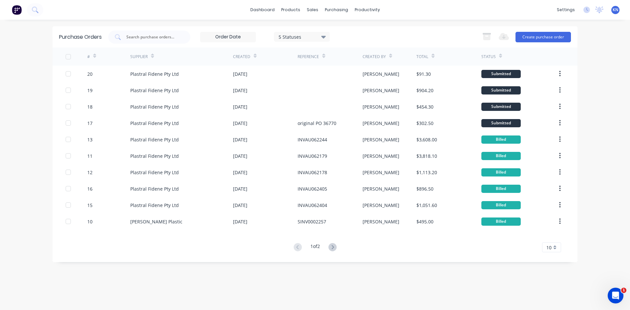
click at [457, 281] on div "Purchase Orders 5 Statuses 5 Statuses Export to Excel (XLSX) Create purchase or…" at bounding box center [315, 164] width 525 height 277
click at [541, 35] on button "Create purchase order" at bounding box center [543, 37] width 55 height 11
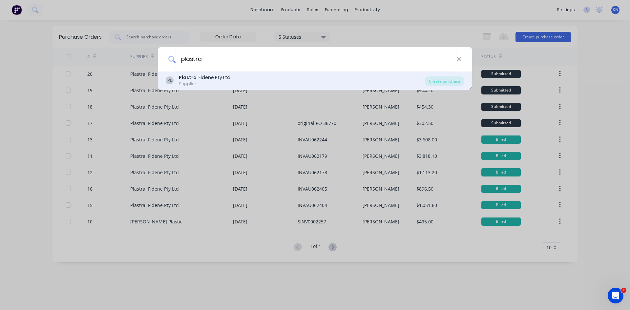
type input "plastra"
click at [216, 77] on div "Plastra l Fidene Pty Ltd" at bounding box center [205, 77] width 52 height 7
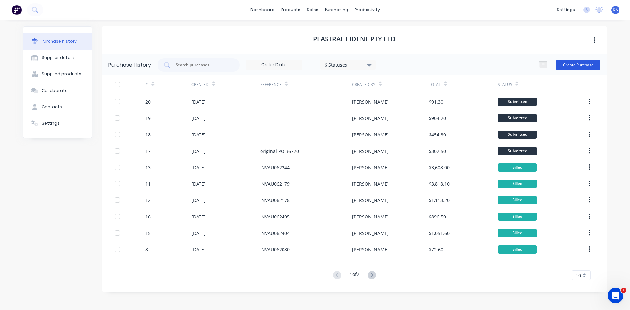
click at [584, 64] on button "Create Purchase" at bounding box center [579, 65] width 44 height 11
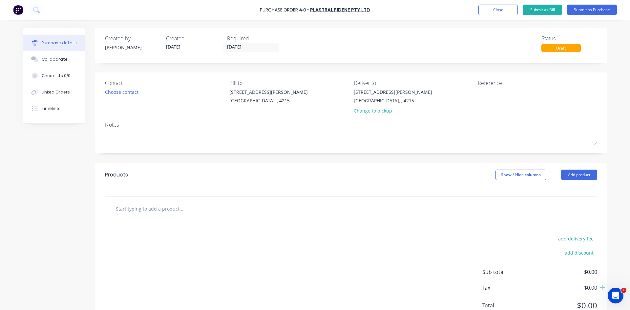
click at [117, 87] on div "Contact Choose contact" at bounding box center [165, 98] width 120 height 38
click at [116, 89] on div "Choose contact" at bounding box center [121, 92] width 33 height 7
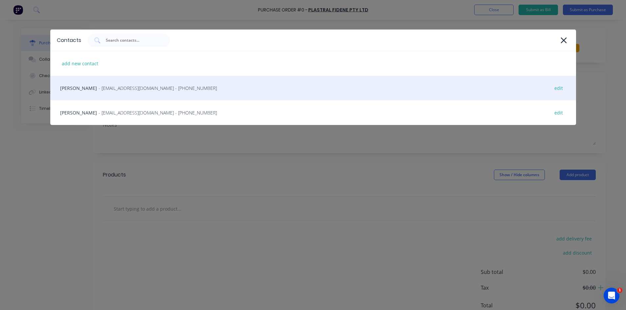
click at [113, 92] on div "Darryl - sheetqld@plastral.com.au - (07) 3623 2455 edit" at bounding box center [312, 88] width 525 height 25
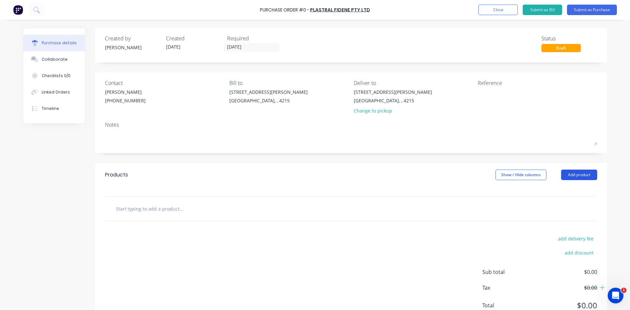
click at [570, 173] on button "Add product" at bounding box center [580, 175] width 36 height 11
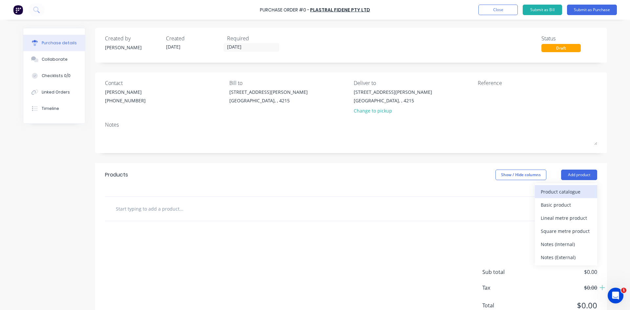
click at [572, 194] on div "Product catalogue" at bounding box center [566, 192] width 51 height 10
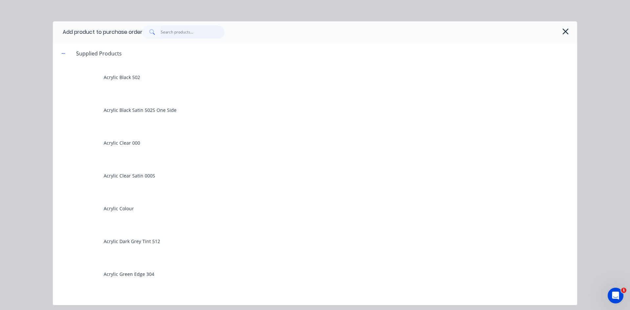
click at [187, 32] on input "text" at bounding box center [193, 32] width 64 height 13
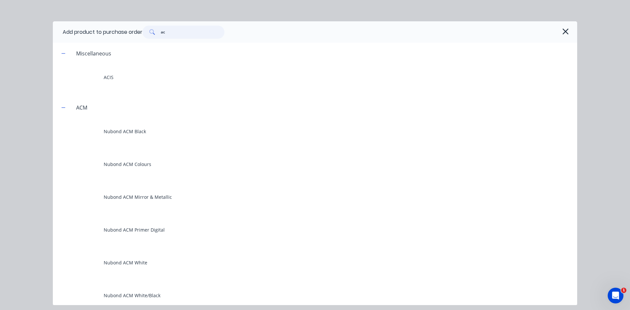
type input "a"
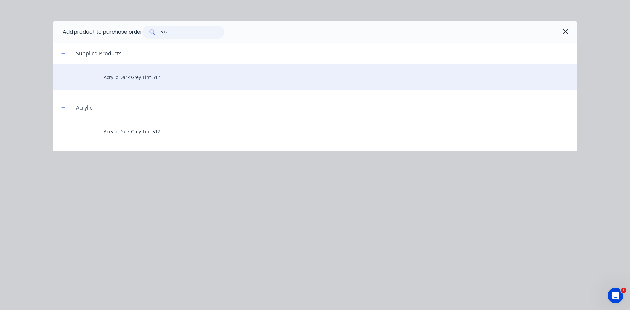
type input "512"
click at [125, 76] on div "Acrylic Dark Grey Tint 512" at bounding box center [315, 77] width 525 height 26
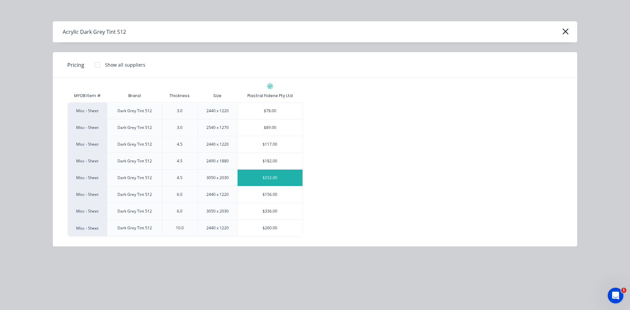
click at [267, 175] on div "$252.00" at bounding box center [270, 178] width 65 height 16
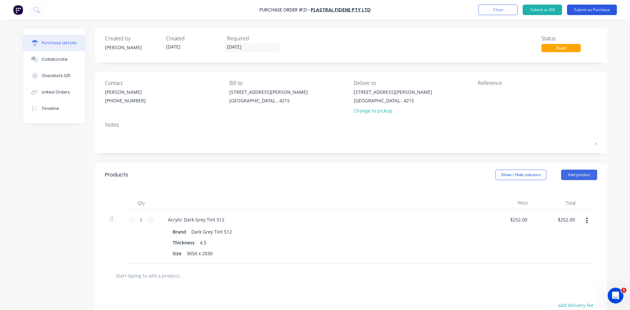
click at [592, 9] on button "Submit as Purchase" at bounding box center [592, 10] width 50 height 11
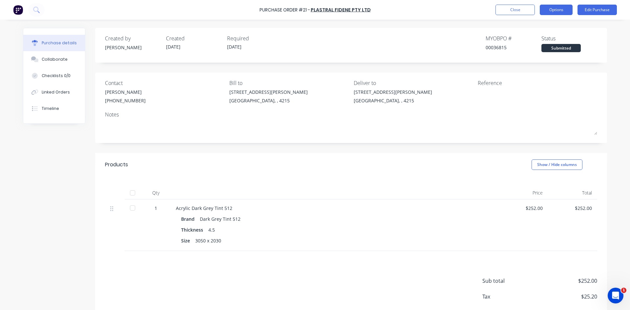
click at [562, 8] on button "Options" at bounding box center [556, 10] width 33 height 11
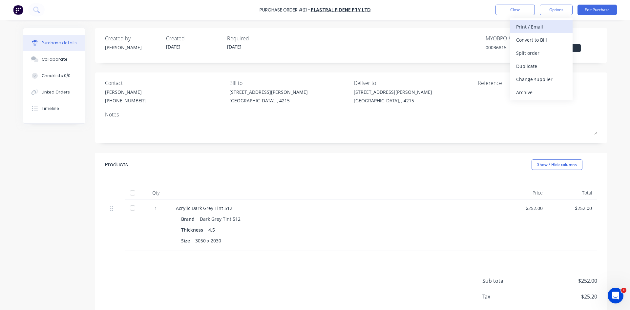
click at [535, 25] on div "Print / Email" at bounding box center [542, 27] width 51 height 10
click at [541, 41] on div "With pricing" at bounding box center [542, 40] width 51 height 10
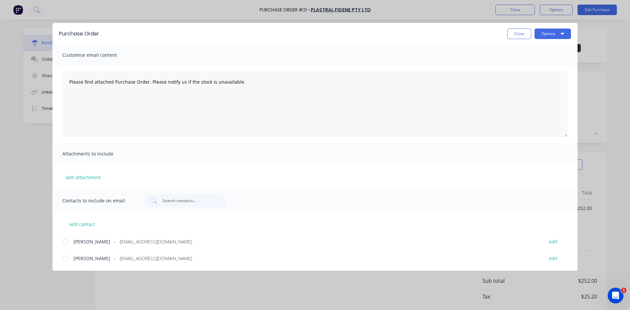
click at [64, 240] on div at bounding box center [64, 241] width 13 height 13
click at [65, 261] on div at bounding box center [64, 258] width 13 height 13
click at [561, 33] on button "Options" at bounding box center [553, 34] width 36 height 11
click at [543, 78] on div "Email" at bounding box center [540, 77] width 51 height 10
click at [521, 33] on button "Close" at bounding box center [520, 34] width 24 height 11
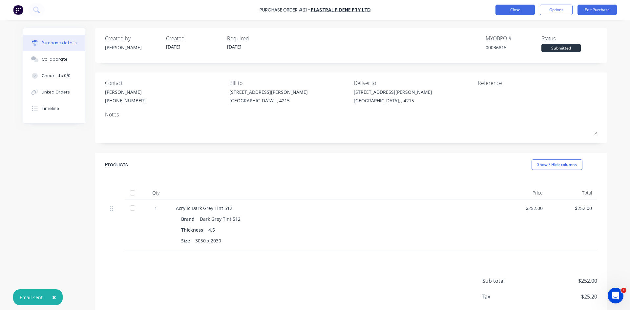
click at [521, 8] on button "Close" at bounding box center [515, 10] width 39 height 11
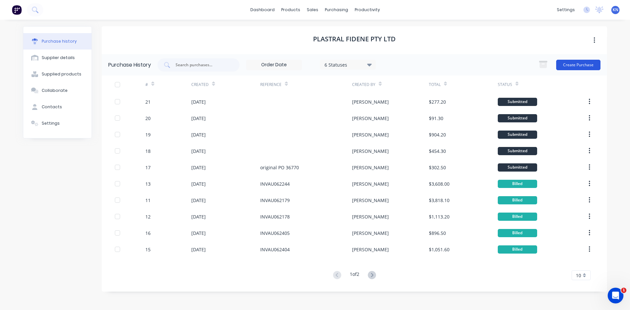
click at [586, 62] on button "Create Purchase" at bounding box center [579, 65] width 44 height 11
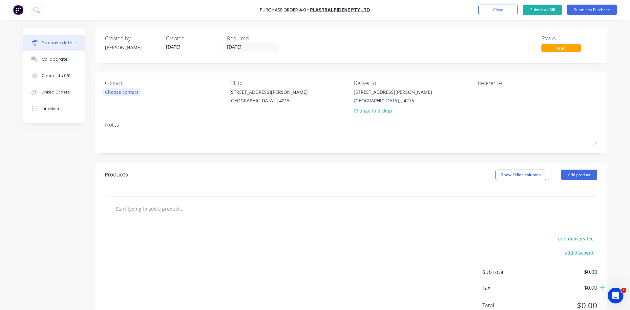
click at [121, 92] on div "Choose contact" at bounding box center [121, 92] width 33 height 7
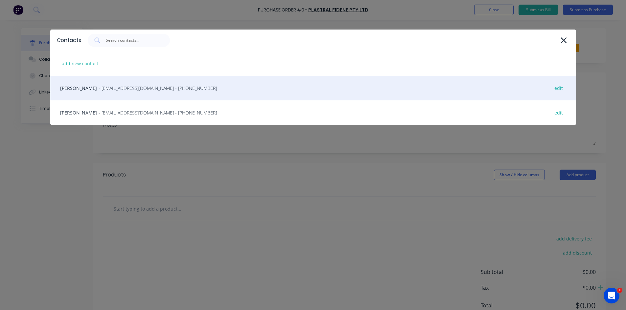
click at [102, 87] on span "- sheetqld@plastral.com.au - (07) 3623 2455" at bounding box center [158, 88] width 118 height 7
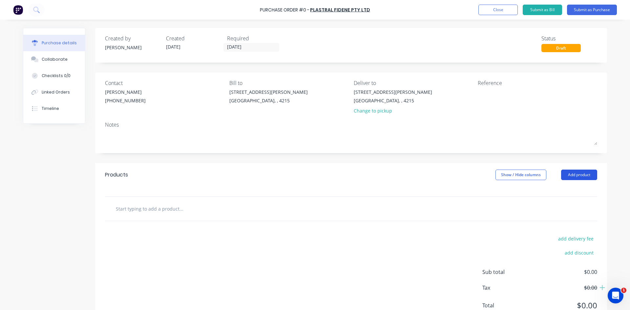
click at [583, 176] on button "Add product" at bounding box center [580, 175] width 36 height 11
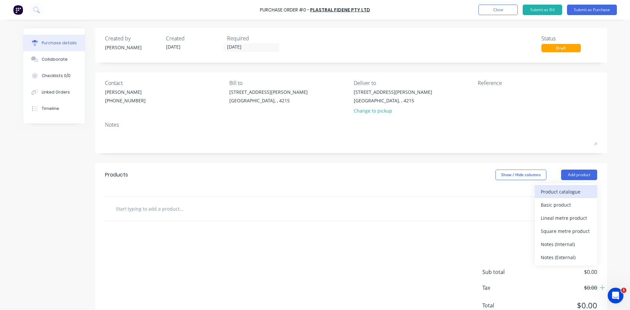
click at [574, 191] on div "Product catalogue" at bounding box center [566, 192] width 51 height 10
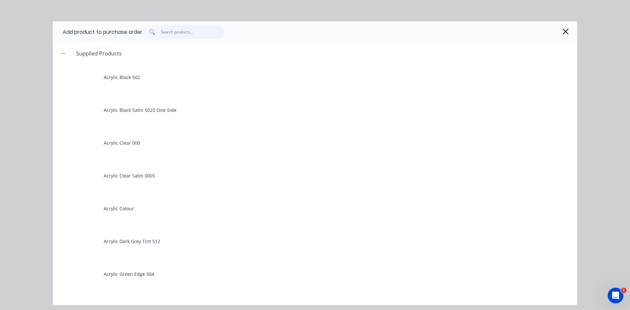
click at [172, 34] on input "text" at bounding box center [193, 32] width 64 height 13
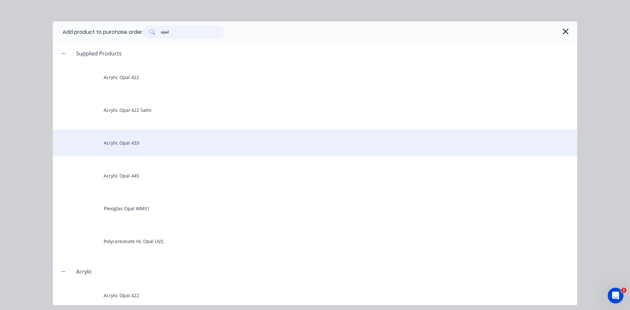
type input "opal"
click at [124, 144] on div "Acrylic Opal 433" at bounding box center [315, 143] width 525 height 26
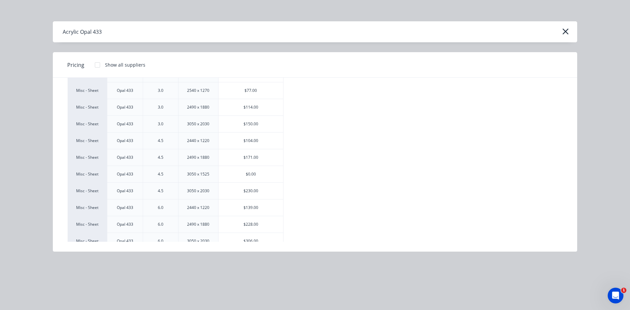
scroll to position [66, 0]
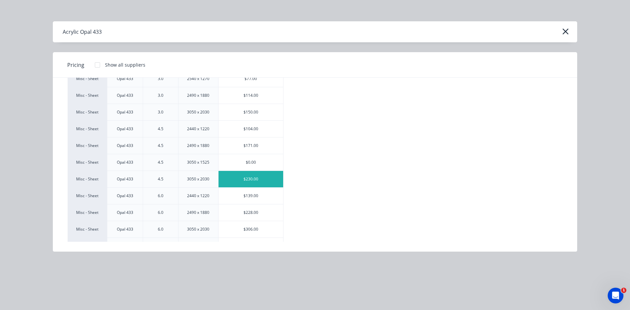
click at [264, 178] on div "$230.00" at bounding box center [251, 179] width 65 height 16
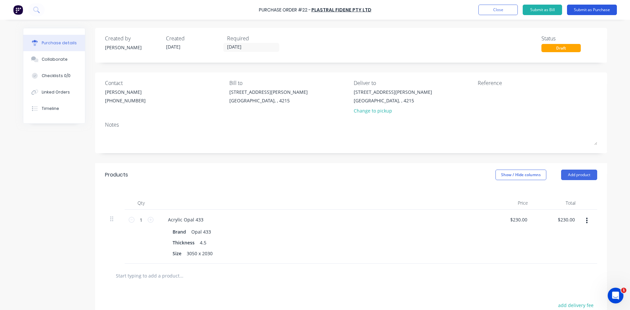
click at [592, 9] on button "Submit as Purchase" at bounding box center [592, 10] width 50 height 11
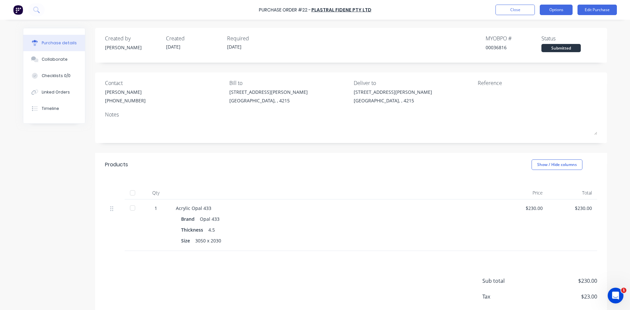
click at [555, 11] on button "Options" at bounding box center [556, 10] width 33 height 11
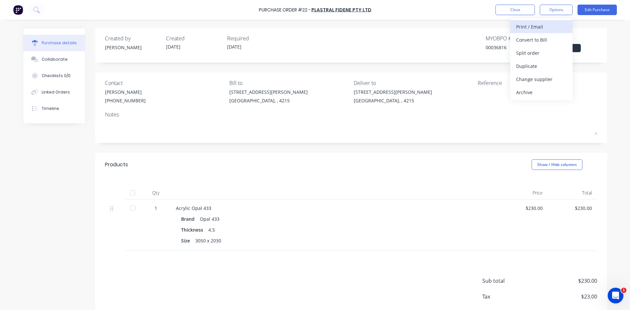
click at [535, 26] on div "Print / Email" at bounding box center [542, 27] width 51 height 10
click at [534, 40] on div "With pricing" at bounding box center [542, 40] width 51 height 10
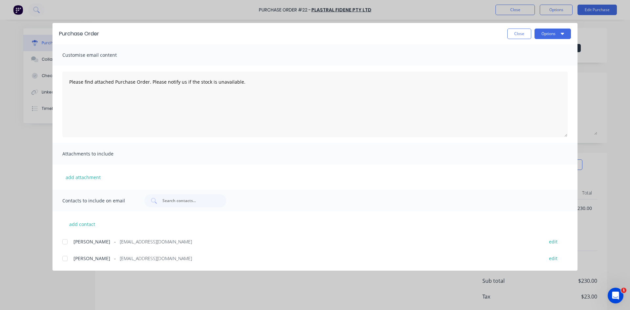
click at [67, 241] on div at bounding box center [64, 241] width 13 height 13
click at [65, 258] on div at bounding box center [64, 258] width 13 height 13
click at [545, 34] on button "Options" at bounding box center [553, 34] width 36 height 11
click at [534, 76] on div "Email" at bounding box center [540, 77] width 51 height 10
click at [520, 34] on button "Close" at bounding box center [520, 34] width 24 height 11
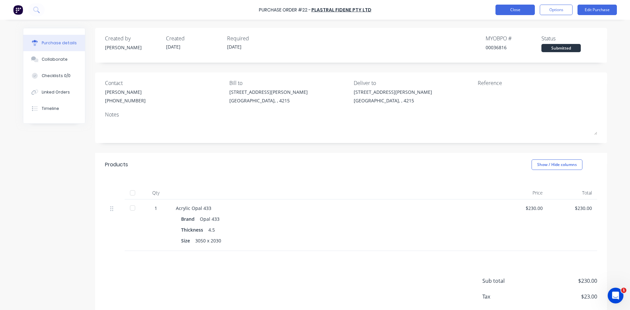
click at [515, 11] on button "Close" at bounding box center [515, 10] width 39 height 11
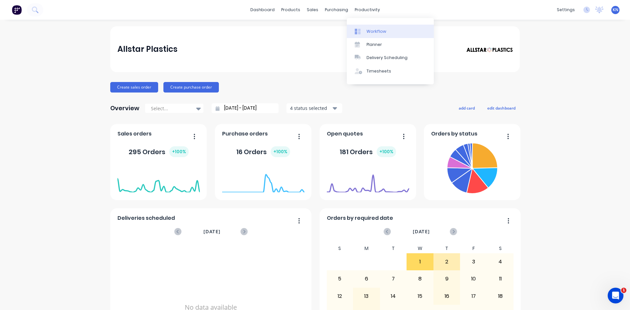
click at [373, 32] on div "Workflow" at bounding box center [377, 32] width 20 height 6
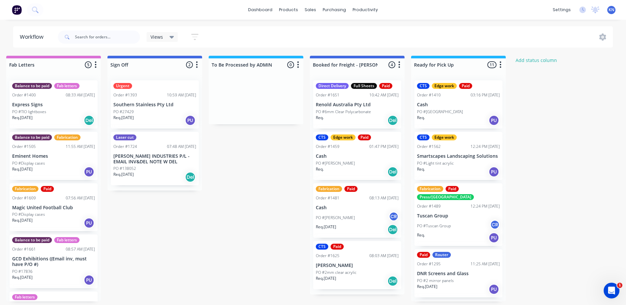
scroll to position [0, 946]
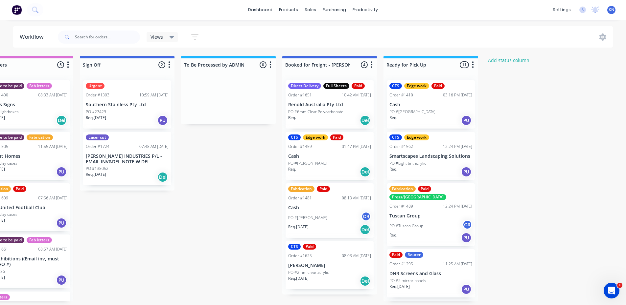
click at [111, 166] on div "PO #138052" at bounding box center [127, 169] width 83 height 6
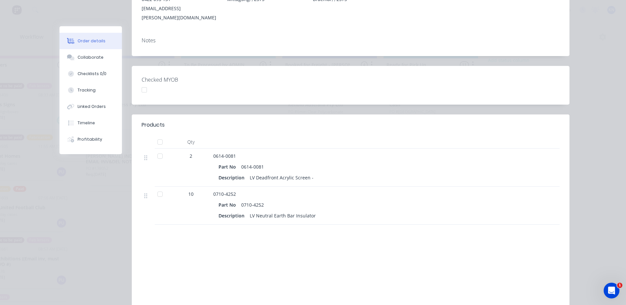
scroll to position [0, 0]
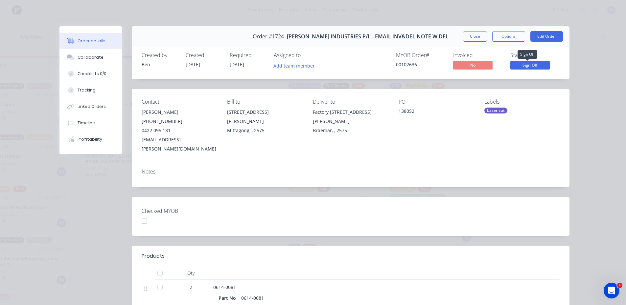
click at [530, 64] on span "Sign Off" at bounding box center [529, 65] width 39 height 8
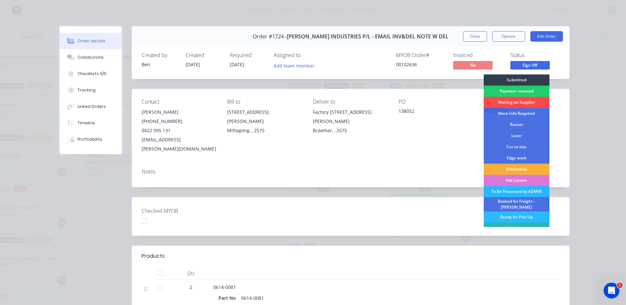
click at [522, 101] on div "Waiting on Supplier" at bounding box center [516, 102] width 66 height 11
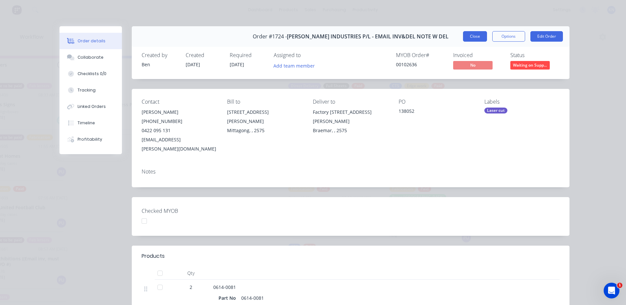
click at [469, 37] on button "Close" at bounding box center [475, 36] width 24 height 11
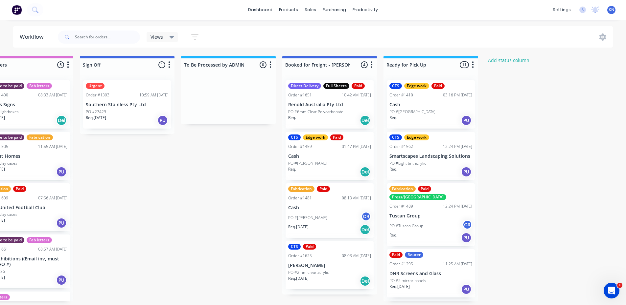
click at [104, 110] on p "PO #27429" at bounding box center [96, 112] width 20 height 6
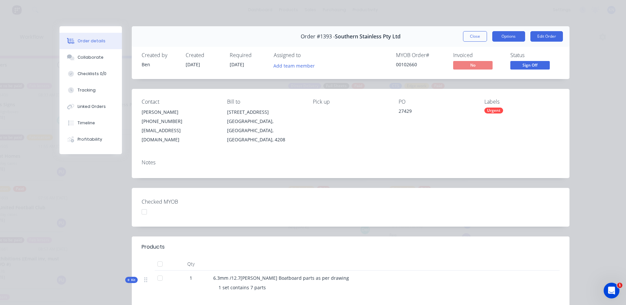
click at [500, 38] on button "Options" at bounding box center [508, 36] width 33 height 11
click at [452, 170] on div "Order #1393 - Southern Stainless Pty Ltd Close Options Edit Order Created by Be…" at bounding box center [314, 220] width 510 height 389
click at [474, 36] on button "Close" at bounding box center [475, 36] width 24 height 11
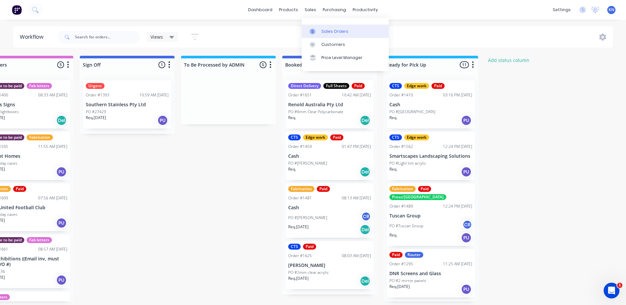
click at [333, 32] on div "Sales Orders" at bounding box center [334, 32] width 27 height 6
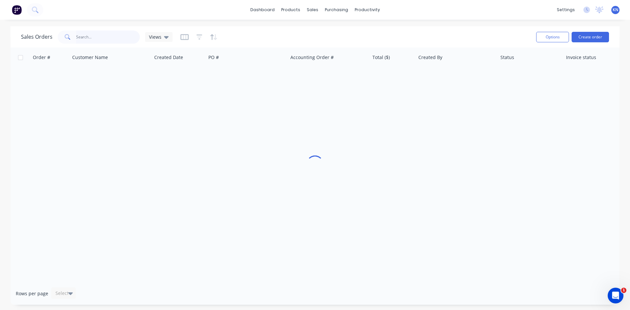
click at [112, 39] on input "text" at bounding box center [108, 37] width 64 height 13
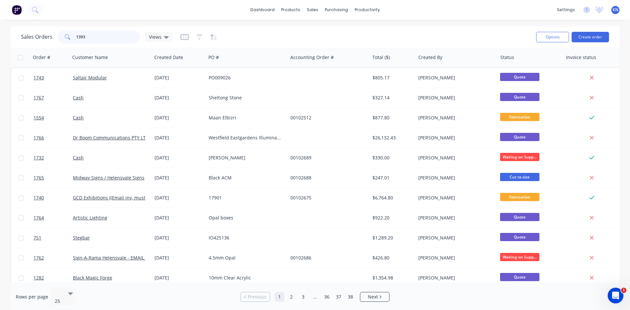
type input "1393"
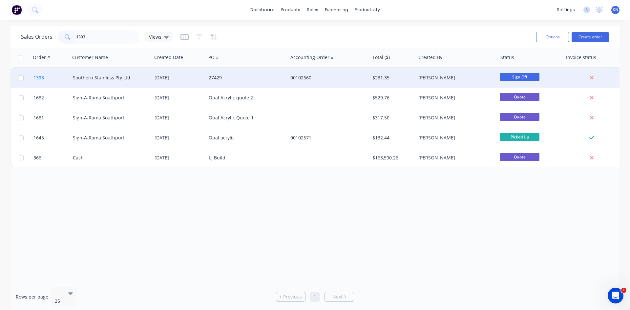
click at [37, 78] on span "1393" at bounding box center [38, 78] width 11 height 7
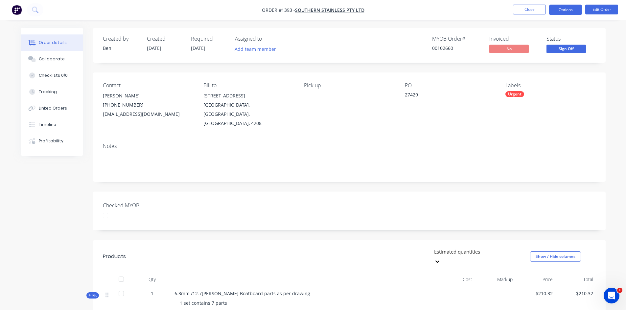
click at [570, 8] on button "Options" at bounding box center [565, 10] width 33 height 11
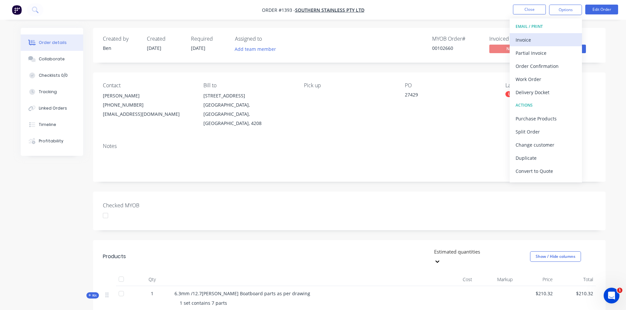
click at [542, 40] on div "Invoice" at bounding box center [545, 40] width 60 height 10
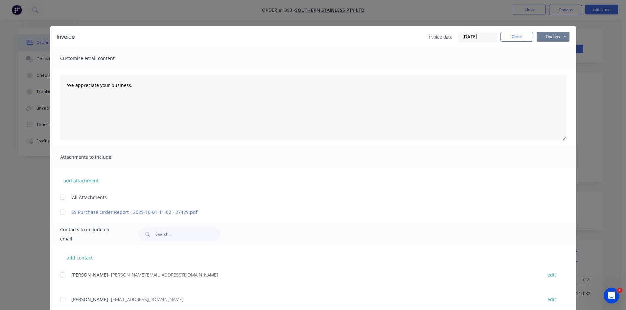
click at [555, 36] on button "Options" at bounding box center [552, 37] width 33 height 10
click at [559, 60] on button "Print" at bounding box center [557, 59] width 42 height 11
click at [514, 35] on button "Close" at bounding box center [516, 37] width 33 height 10
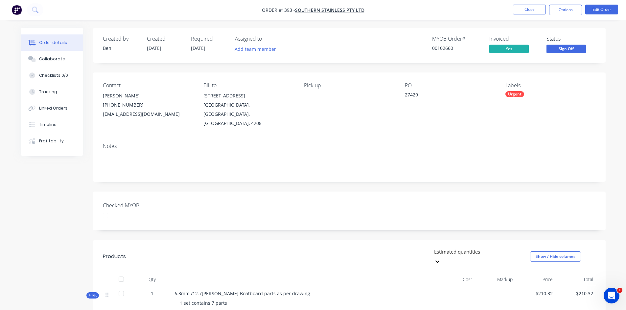
click at [568, 48] on span "Sign Off" at bounding box center [565, 49] width 39 height 8
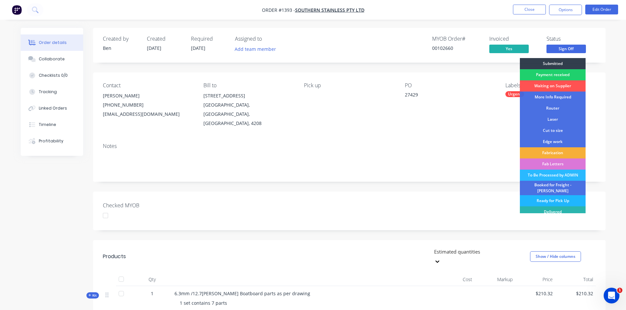
click at [550, 196] on div "Ready for Pick Up" at bounding box center [552, 200] width 66 height 11
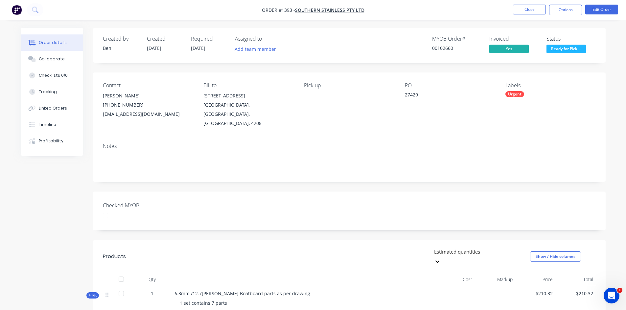
drag, startPoint x: 106, startPoint y: 207, endPoint x: 113, endPoint y: 206, distance: 7.3
click at [106, 209] on div at bounding box center [105, 215] width 13 height 13
click at [531, 8] on button "Close" at bounding box center [529, 10] width 33 height 10
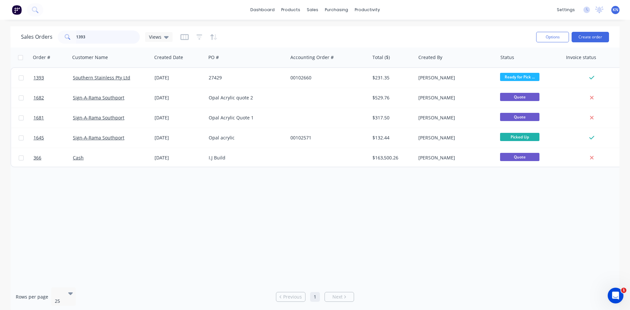
click at [101, 39] on input "1393" at bounding box center [108, 37] width 64 height 13
type input "1"
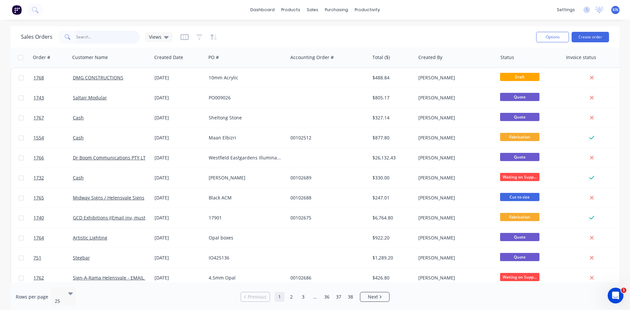
click at [100, 34] on input "text" at bounding box center [108, 37] width 64 height 13
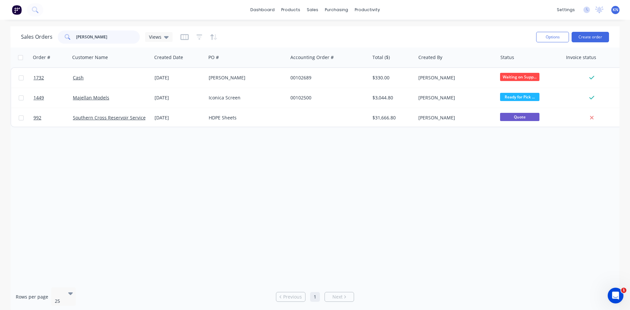
type input "[PERSON_NAME]"
click at [115, 195] on div "Order # Customer Name Created Date PO # Accounting Order # Total ($) Created By…" at bounding box center [315, 165] width 609 height 235
click at [387, 29] on link "Workflow" at bounding box center [392, 31] width 87 height 13
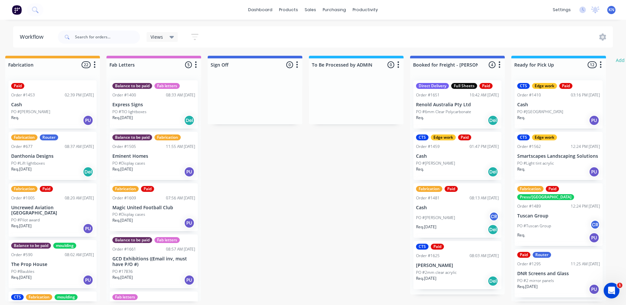
scroll to position [0, 946]
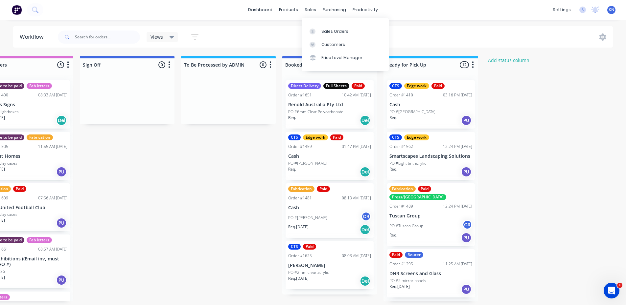
click at [334, 42] on div "Customers" at bounding box center [333, 45] width 24 height 6
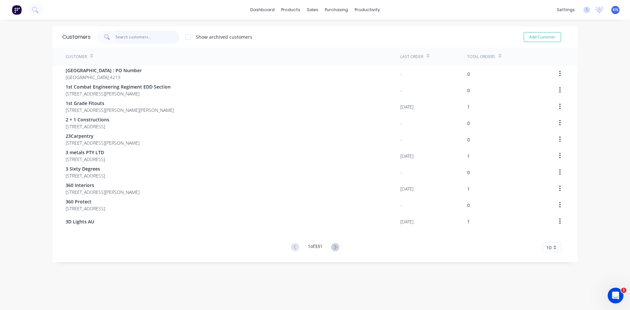
click at [151, 37] on input "text" at bounding box center [148, 37] width 64 height 13
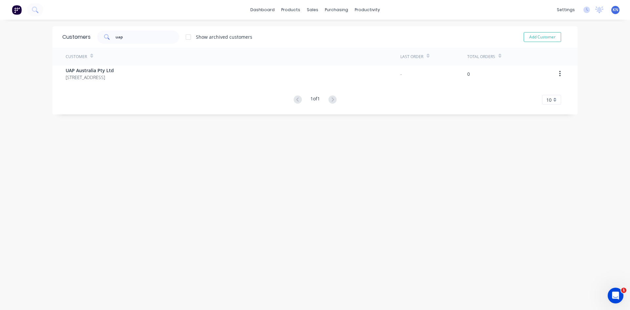
drag, startPoint x: 91, startPoint y: 73, endPoint x: 83, endPoint y: 101, distance: 29.2
click at [83, 101] on div "1 of 1 10 5 10 15 20 25 30 35" at bounding box center [315, 100] width 525 height 10
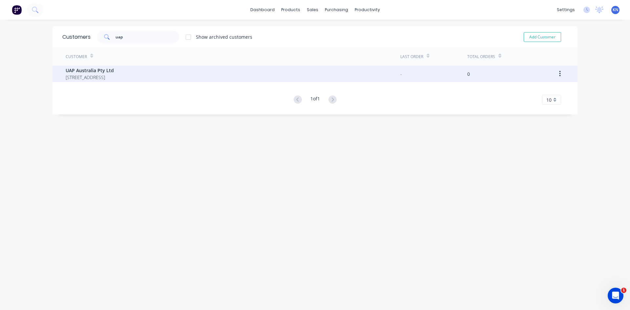
click at [556, 74] on button "button" at bounding box center [560, 74] width 15 height 12
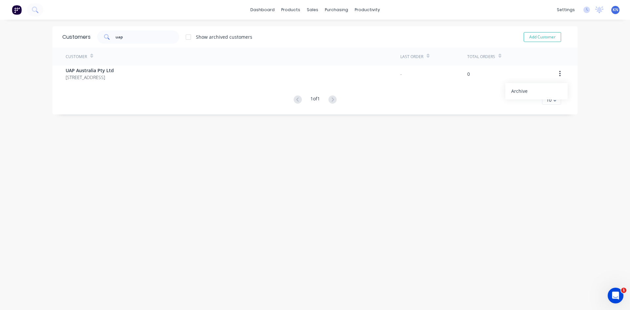
click at [343, 155] on div "Customers uap Show archived customers Add Customer Customer Last Order Total Or…" at bounding box center [315, 171] width 525 height 291
click at [162, 33] on input "uap" at bounding box center [148, 37] width 64 height 13
type input "u"
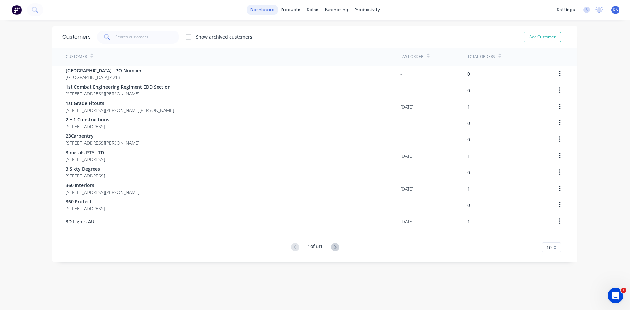
click at [258, 9] on link "dashboard" at bounding box center [262, 10] width 31 height 10
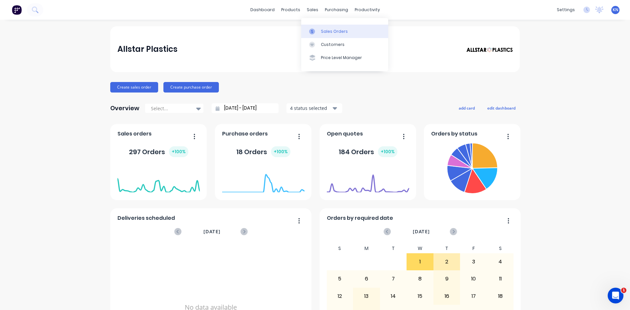
drag, startPoint x: 308, startPoint y: 11, endPoint x: 308, endPoint y: 33, distance: 21.7
click at [308, 11] on div "sales" at bounding box center [313, 10] width 18 height 10
click at [321, 30] on div "Sales Orders" at bounding box center [334, 32] width 27 height 6
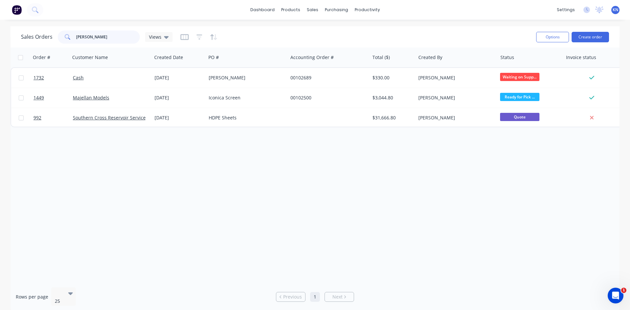
click at [105, 33] on input "[PERSON_NAME]" at bounding box center [108, 37] width 64 height 13
type input "n"
type input "[PERSON_NAME]"
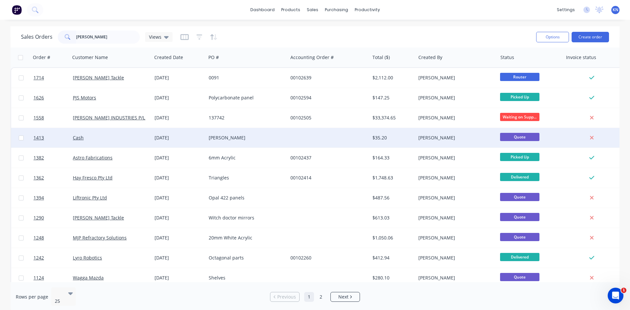
click at [103, 137] on div "Cash" at bounding box center [109, 138] width 73 height 7
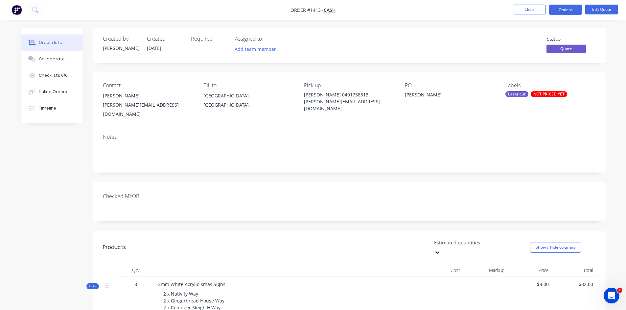
click at [266, 170] on div "Created by [PERSON_NAME] Created [DATE] Required Assigned to Add team member St…" at bounding box center [349, 230] width 512 height 404
click at [539, 9] on button "Close" at bounding box center [529, 10] width 33 height 10
